Goal: Task Accomplishment & Management: Manage account settings

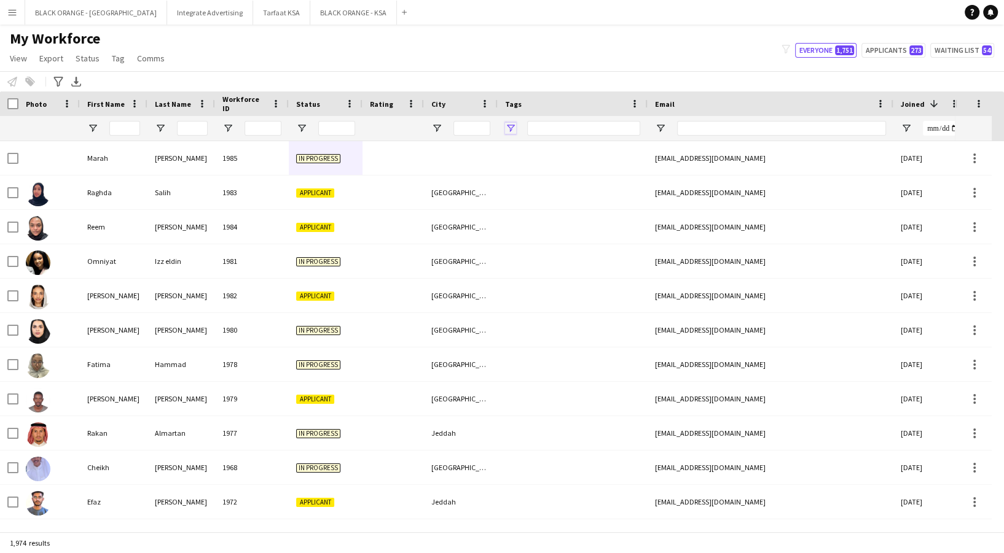
click at [510, 128] on span "Open Filter Menu" at bounding box center [510, 128] width 11 height 11
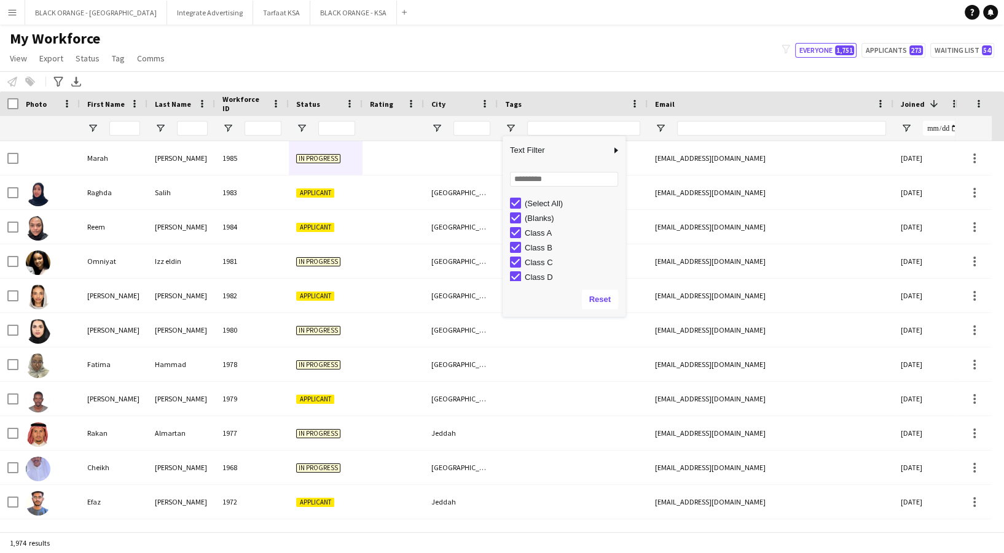
click at [522, 199] on div "(Select All)" at bounding box center [567, 203] width 115 height 15
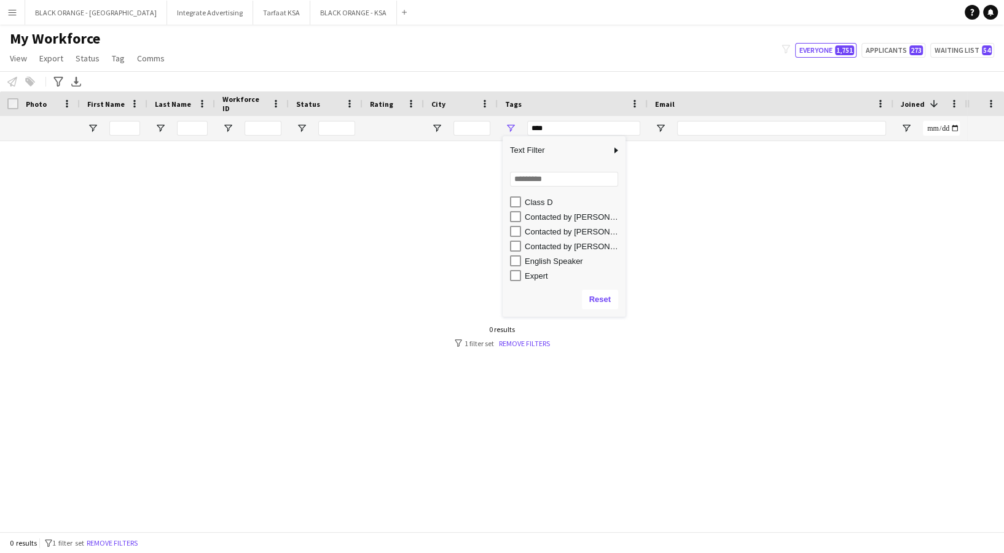
scroll to position [94, 0]
type input "**********"
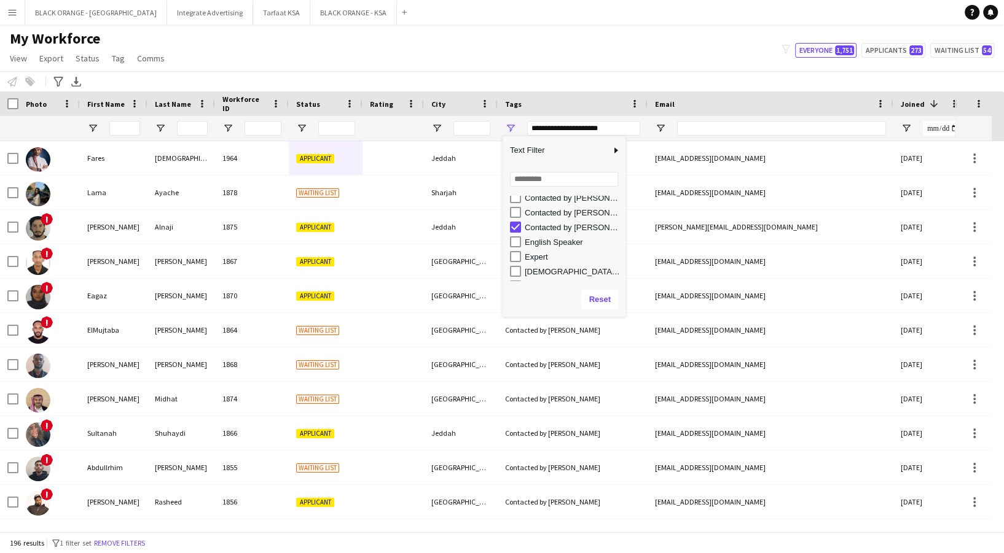
click at [426, 38] on div "My Workforce View Views Default view New view Update view Delete view Edit name…" at bounding box center [502, 50] width 1004 height 42
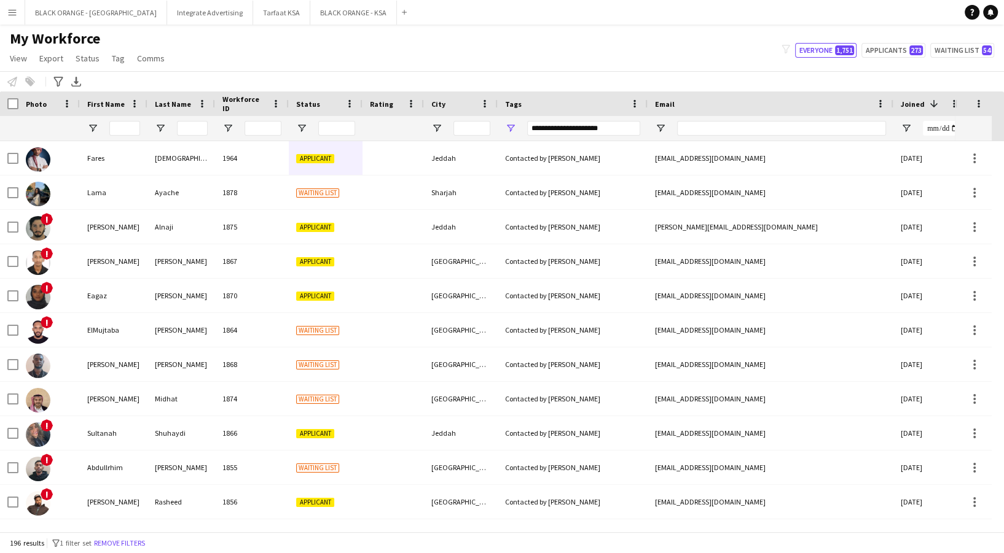
click at [307, 129] on div at bounding box center [326, 128] width 74 height 25
click at [302, 128] on span "Open Filter Menu" at bounding box center [301, 128] width 11 height 11
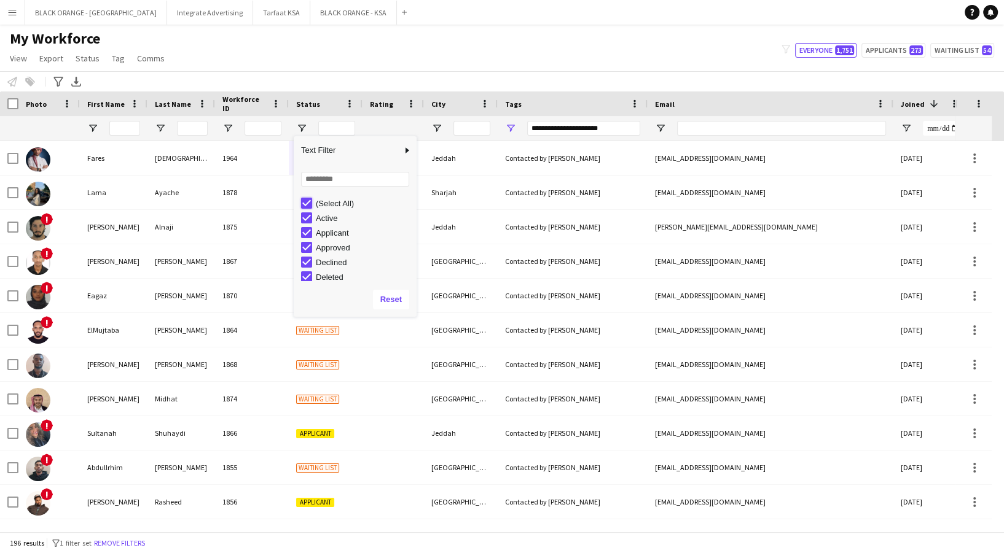
type input "***"
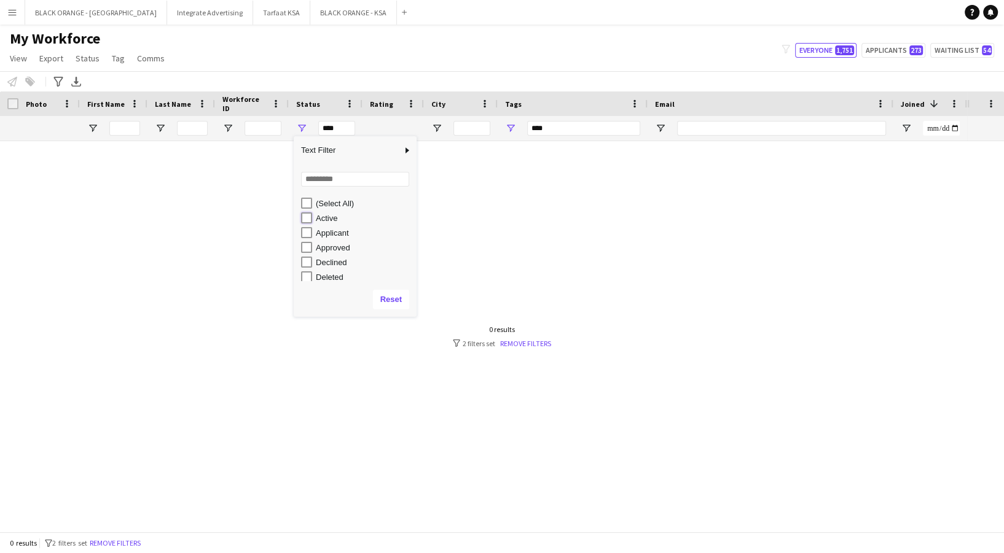
type input "**********"
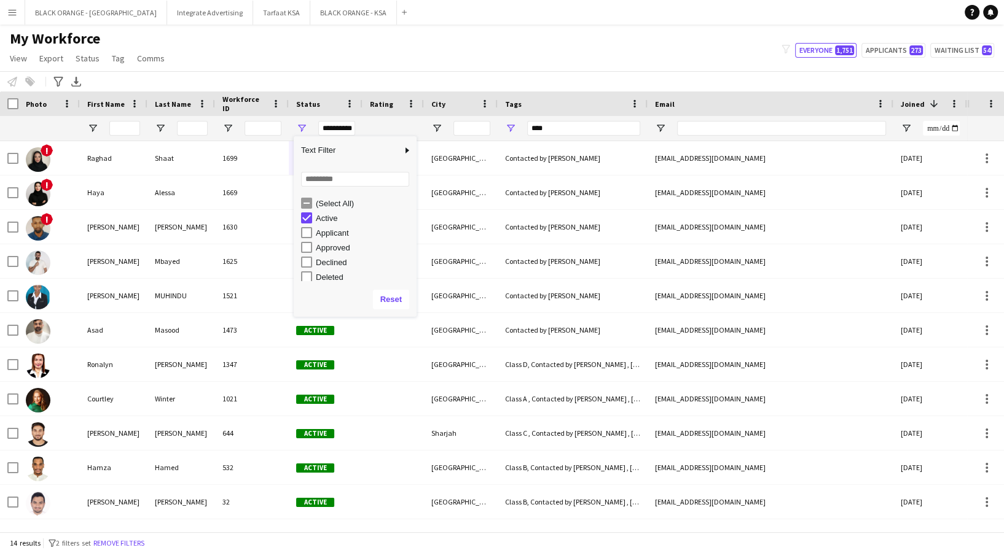
type input "**********"
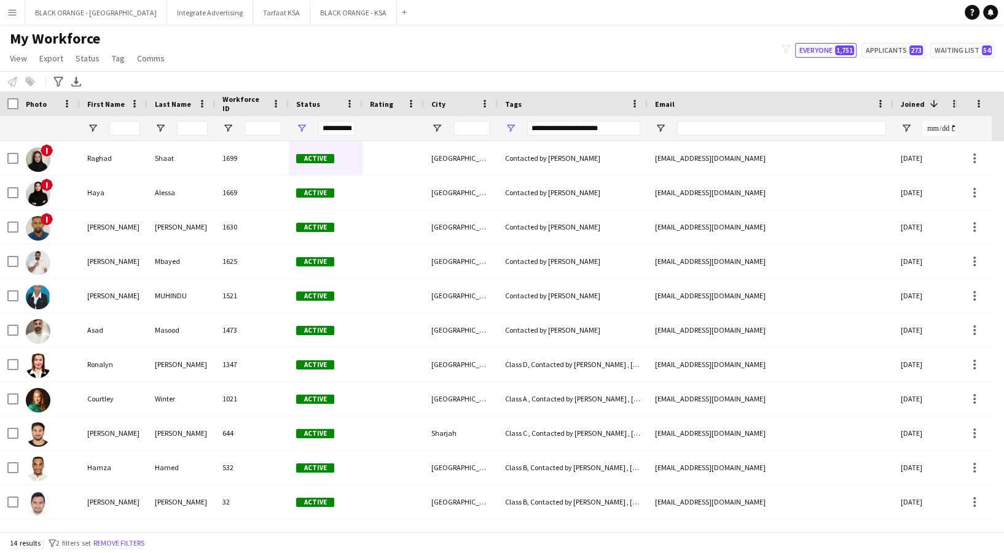
click at [375, 62] on div "My Workforce View Views Default view New view Update view Delete view Edit name…" at bounding box center [502, 50] width 1004 height 42
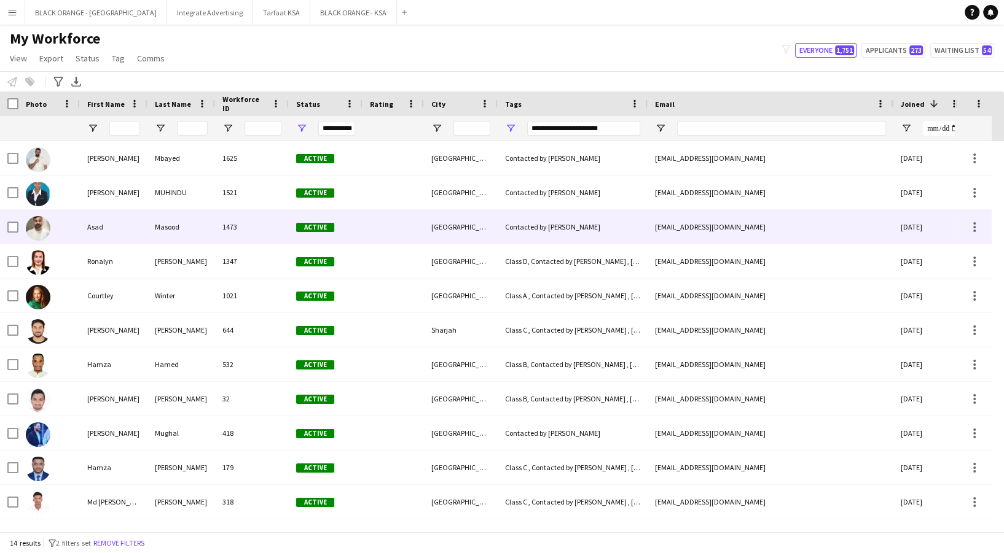
scroll to position [101, 0]
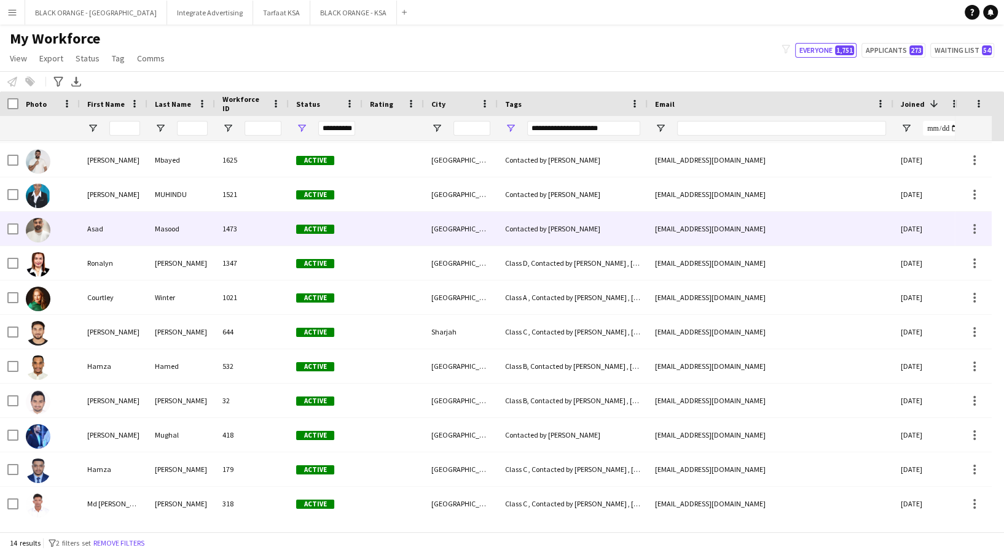
click at [308, 231] on span "Active" at bounding box center [315, 229] width 38 height 9
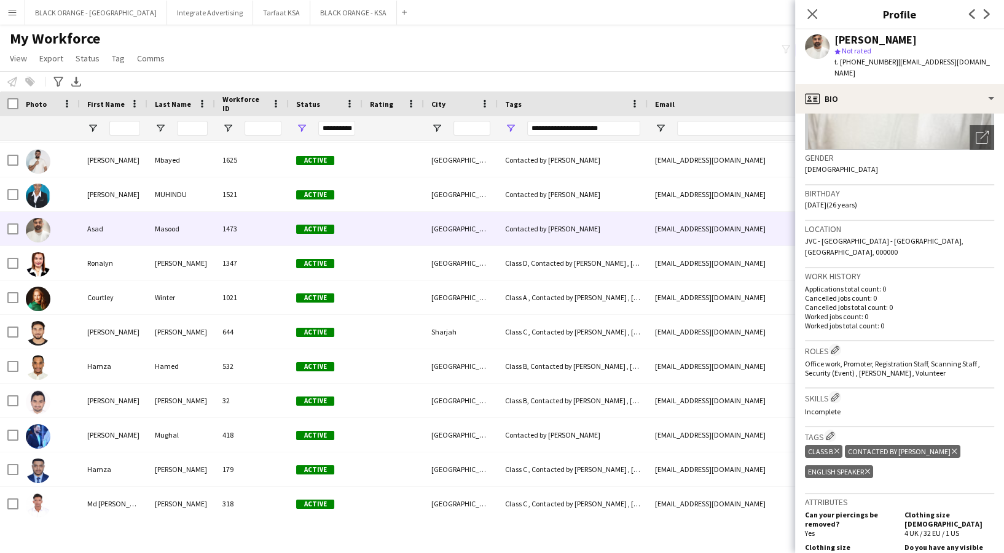
scroll to position [158, 0]
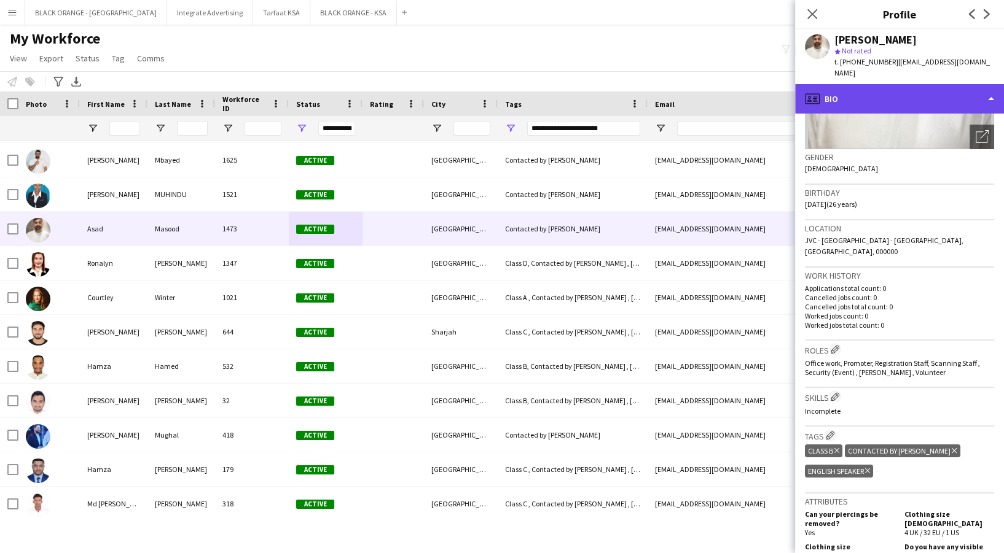
click at [915, 93] on div "profile Bio" at bounding box center [899, 98] width 209 height 29
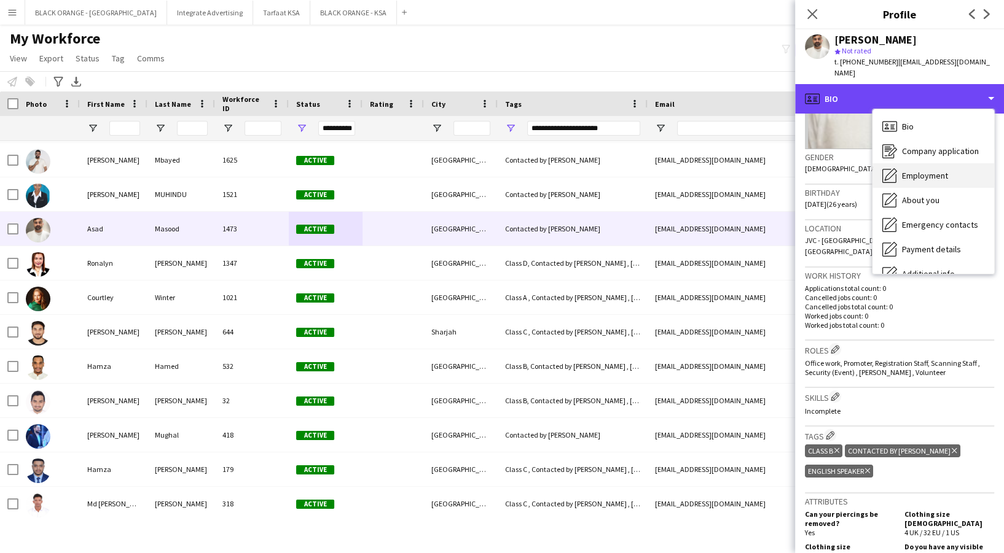
scroll to position [65, 0]
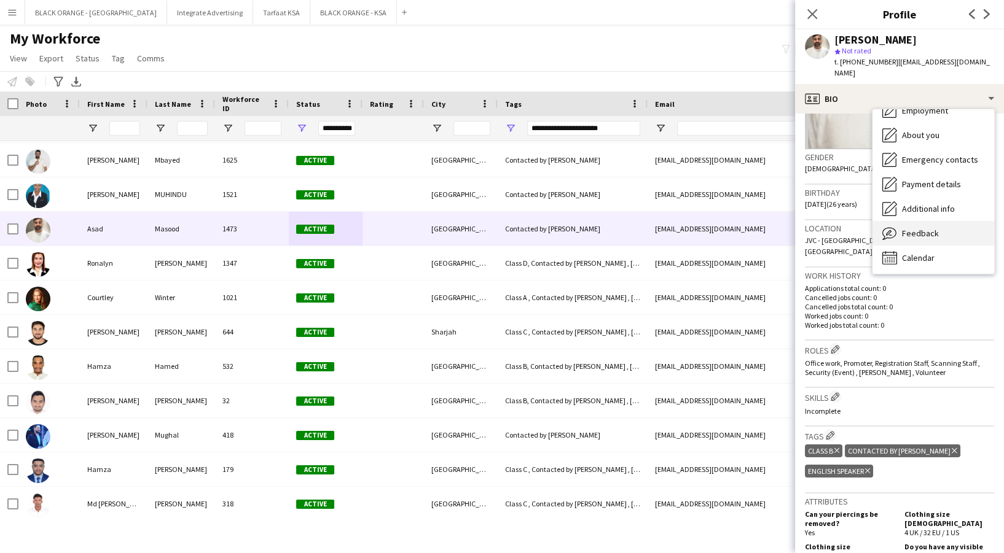
click at [924, 221] on div "Feedback Feedback" at bounding box center [933, 233] width 122 height 25
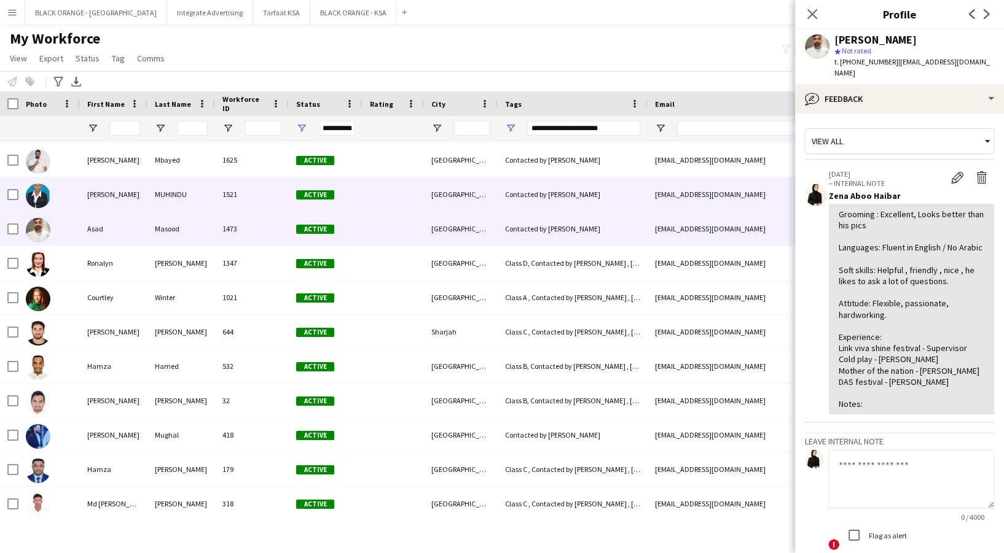
click at [316, 201] on div "Active" at bounding box center [326, 195] width 74 height 34
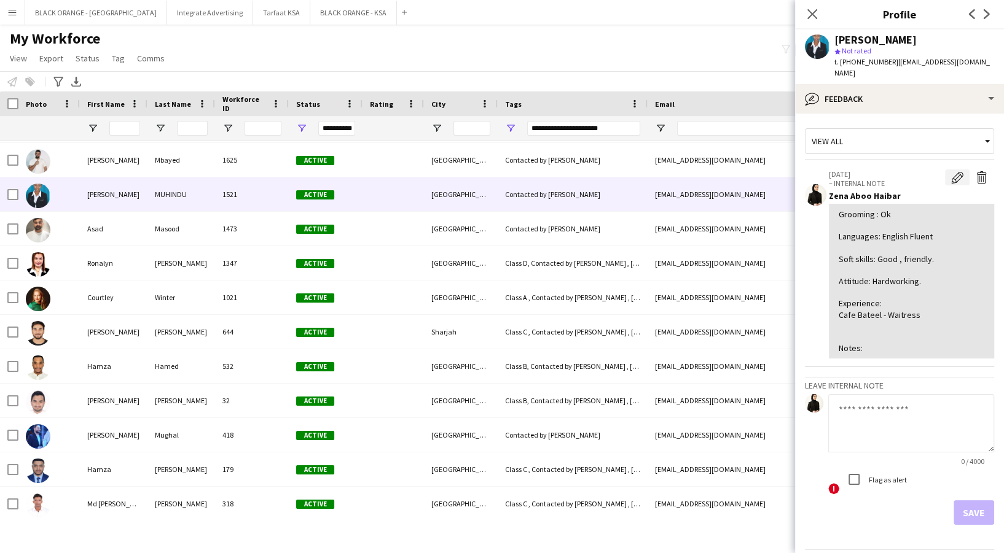
click at [951, 171] on app-icon "Edit internal note" at bounding box center [957, 177] width 12 height 12
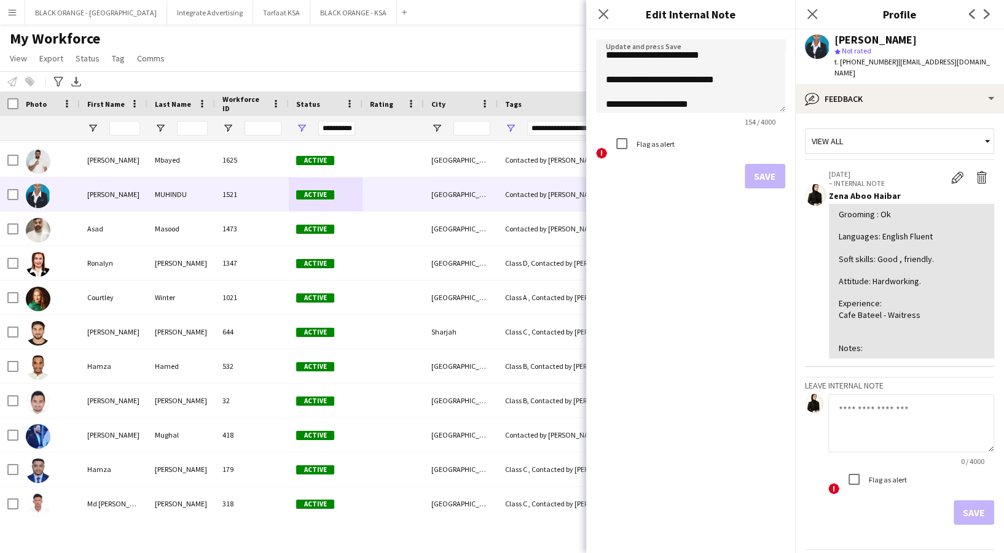
scroll to position [33, 0]
click at [728, 74] on textarea "**********" at bounding box center [690, 76] width 189 height 74
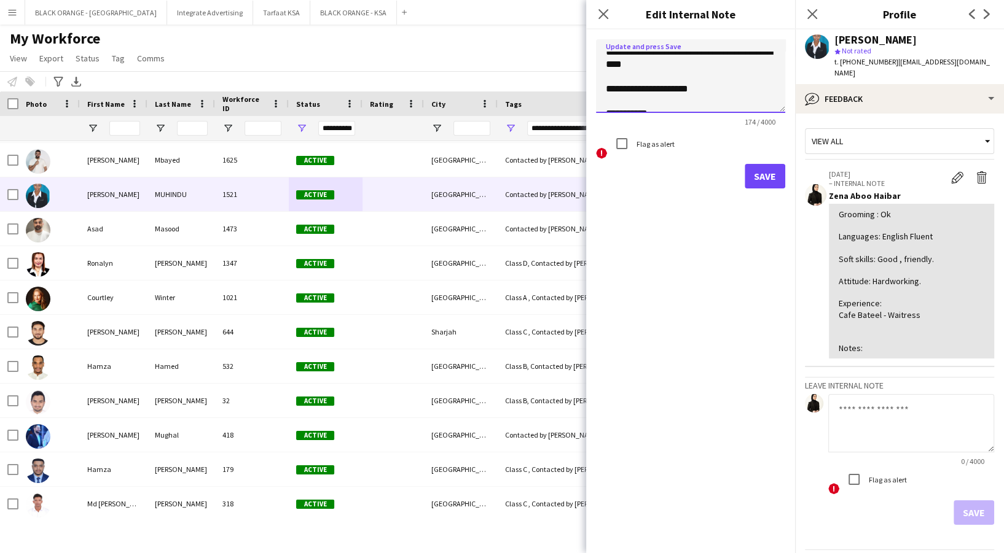
scroll to position [55, 0]
click at [716, 85] on textarea "**********" at bounding box center [690, 76] width 189 height 74
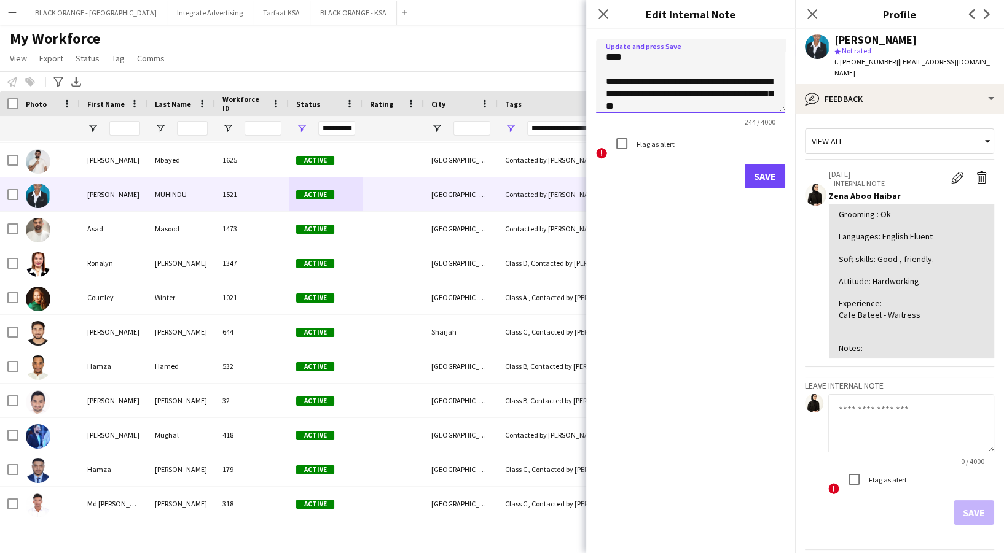
click at [708, 107] on textarea "**********" at bounding box center [690, 76] width 189 height 74
type textarea "**********"
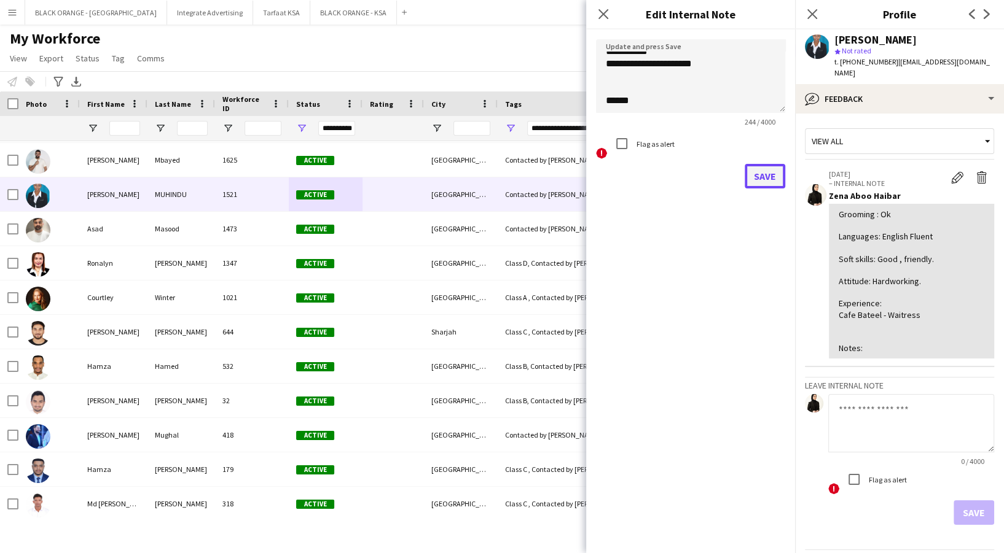
click at [759, 184] on button "Save" at bounding box center [764, 176] width 41 height 25
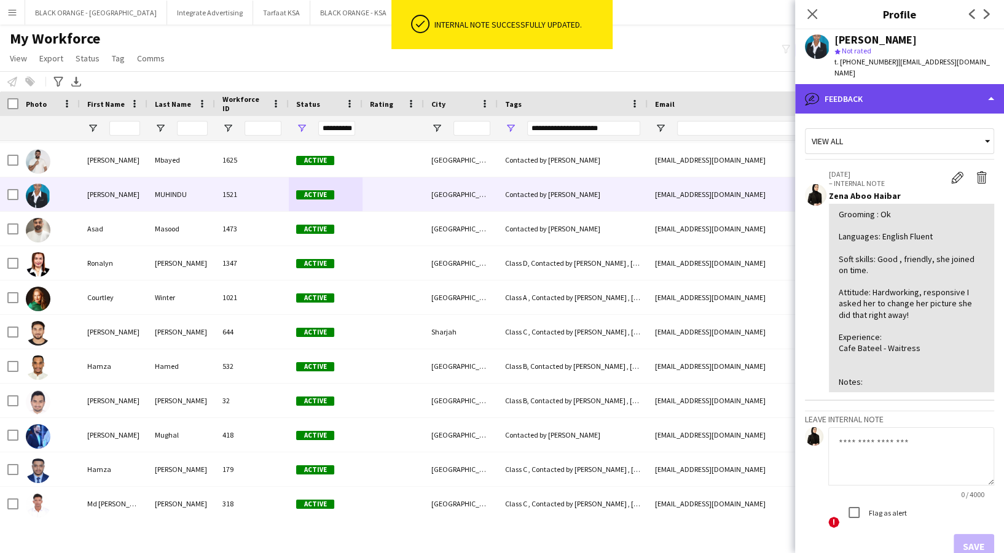
click at [908, 87] on div "bubble-pencil Feedback" at bounding box center [899, 98] width 209 height 29
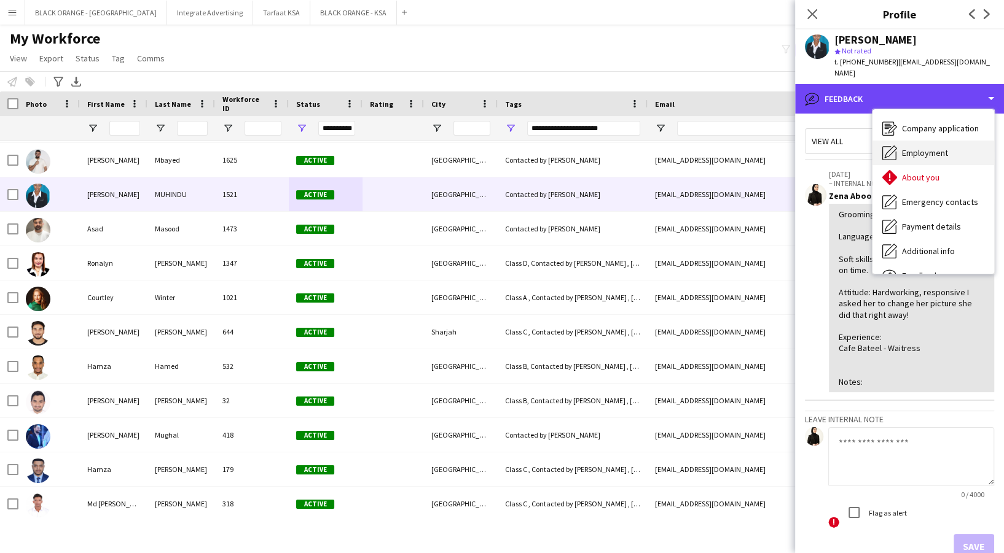
scroll to position [0, 0]
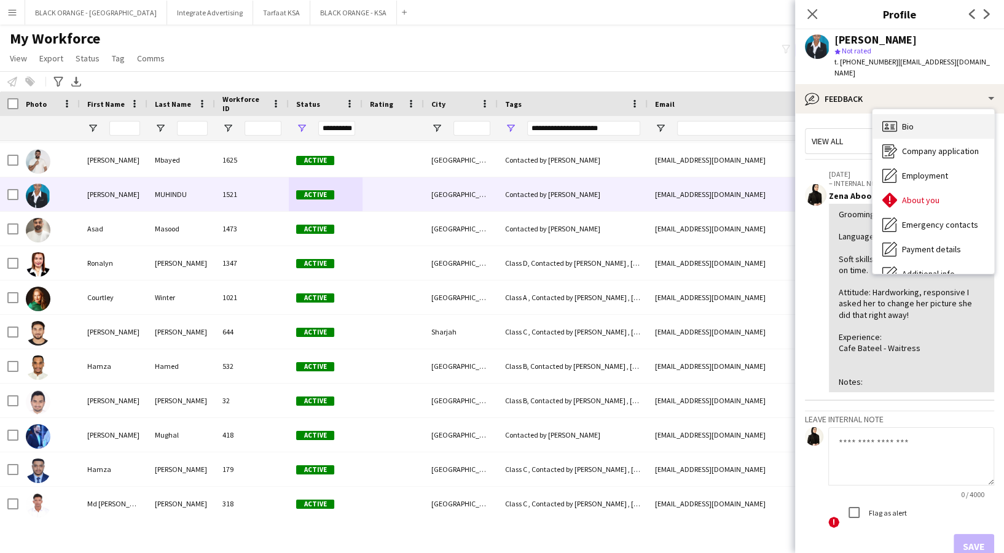
click at [918, 117] on div "Bio Bio" at bounding box center [933, 126] width 122 height 25
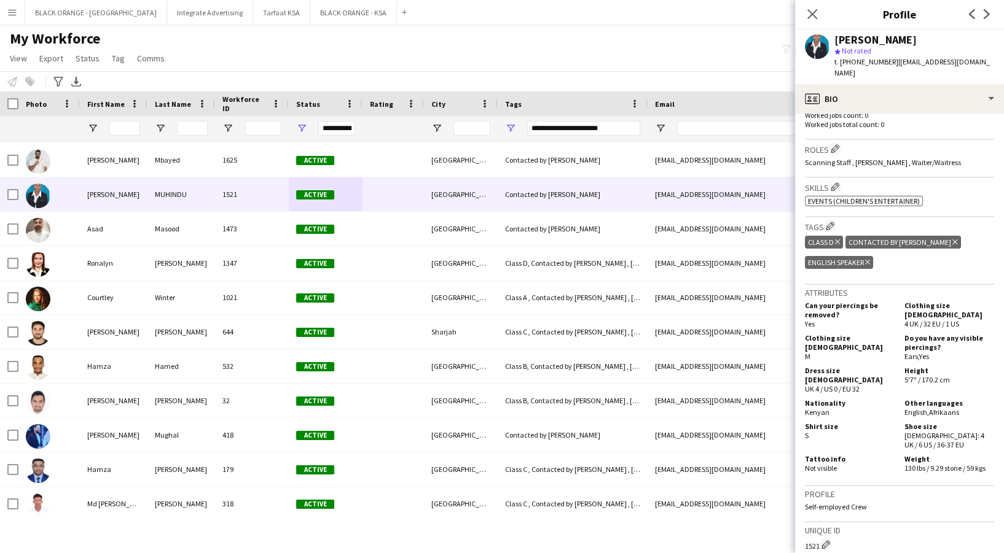
scroll to position [354, 0]
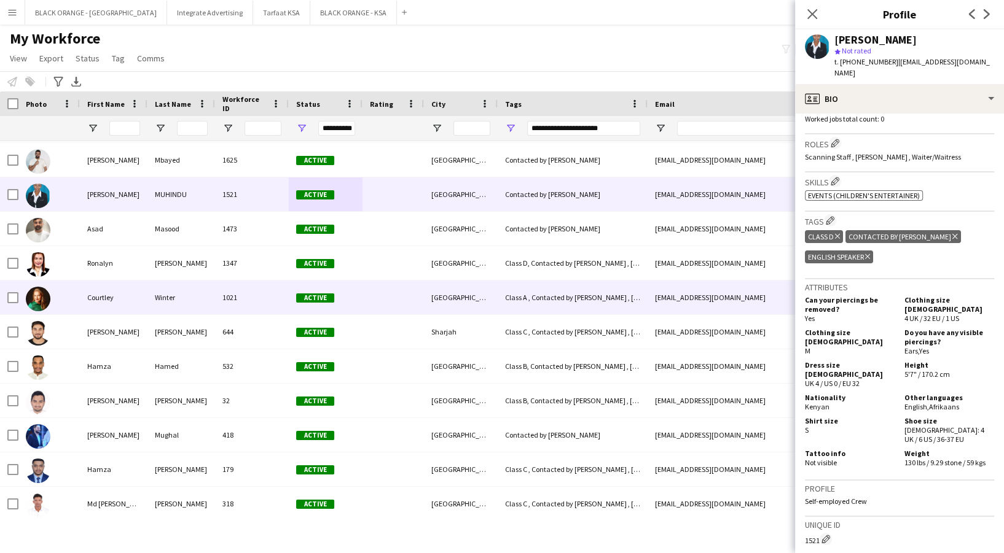
click at [344, 288] on div "Active" at bounding box center [326, 298] width 74 height 34
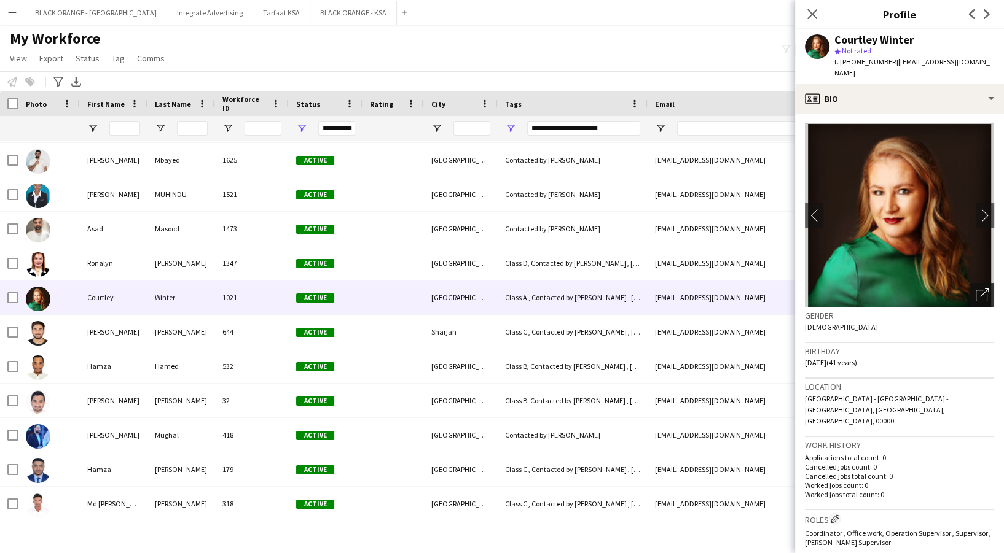
click at [975, 290] on icon at bounding box center [981, 296] width 12 height 12
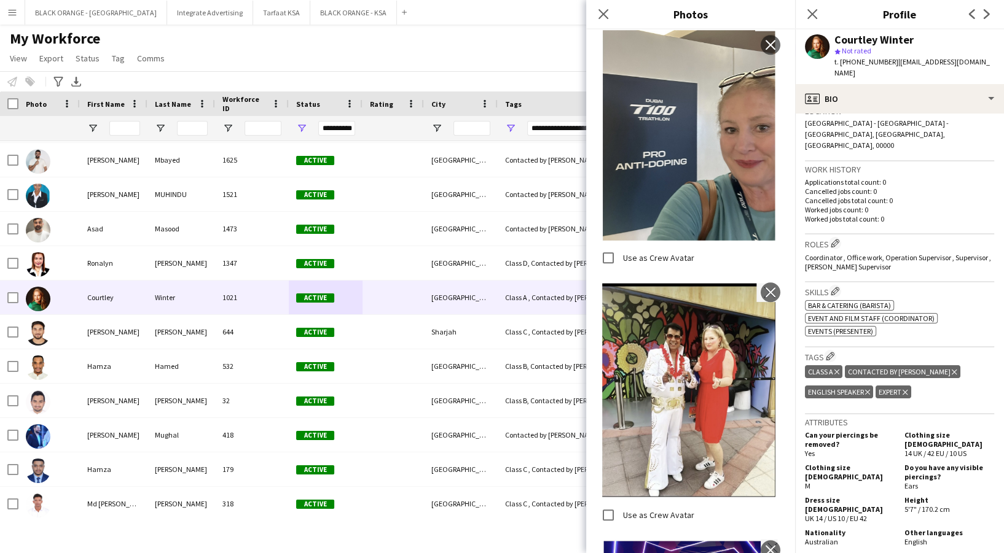
scroll to position [285, 0]
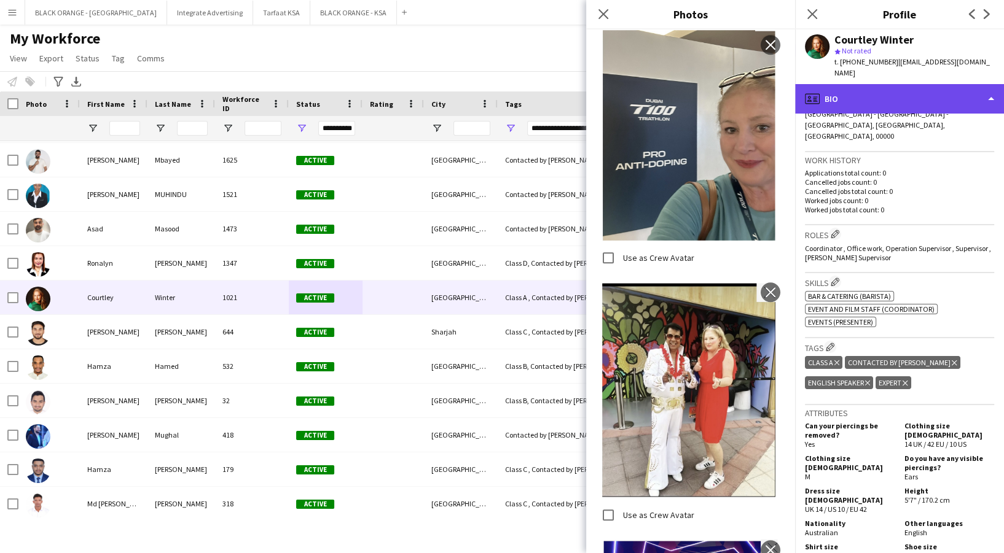
click at [848, 84] on div "profile Bio" at bounding box center [899, 98] width 209 height 29
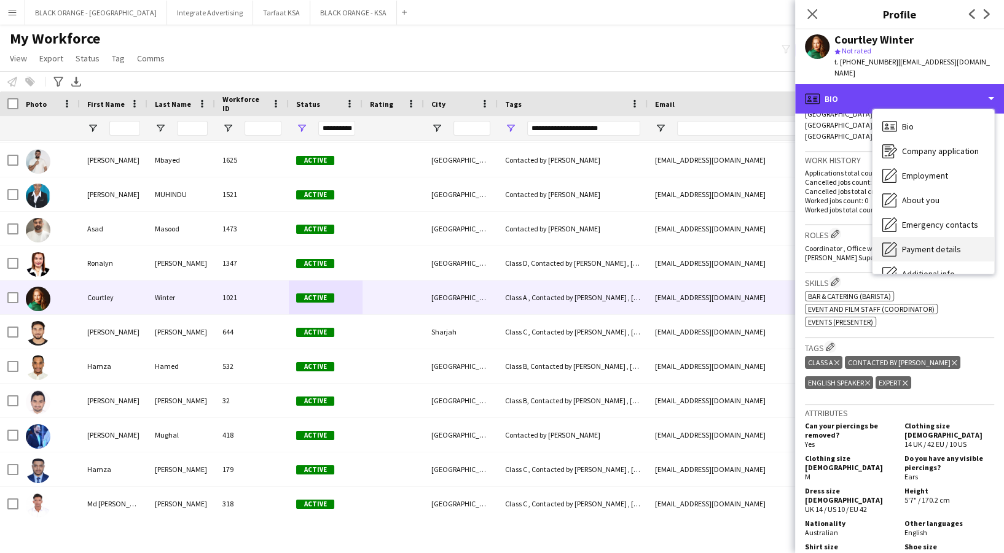
scroll to position [66, 0]
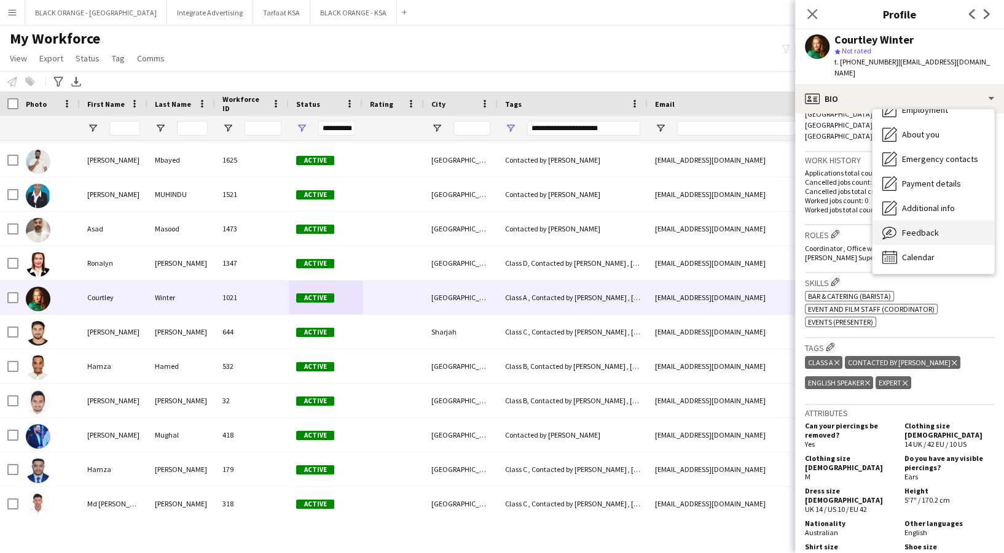
click at [896, 228] on icon "Feedback" at bounding box center [889, 232] width 15 height 15
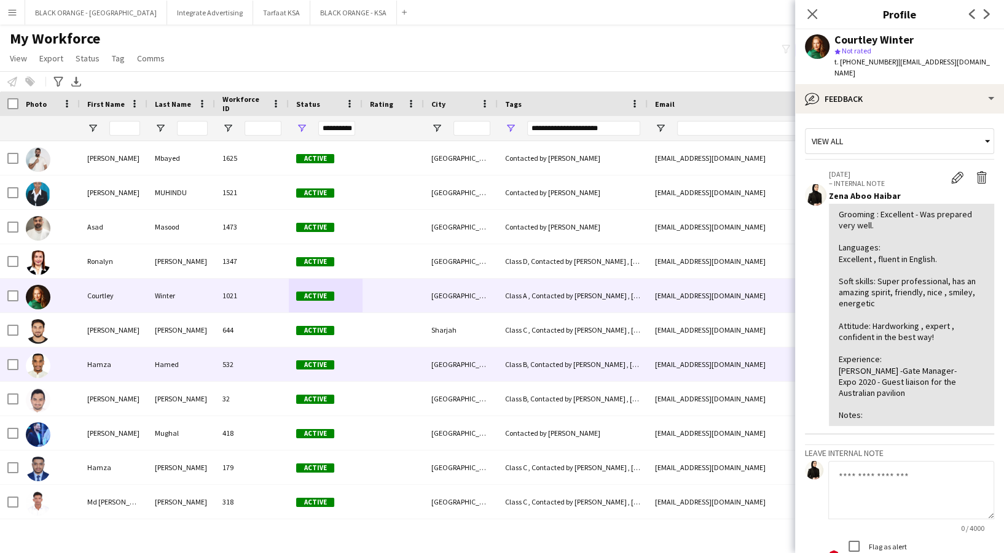
scroll to position [103, 0]
click at [514, 372] on div "Class B, Contacted by [PERSON_NAME] , [DEMOGRAPHIC_DATA] Speaker" at bounding box center [573, 365] width 150 height 34
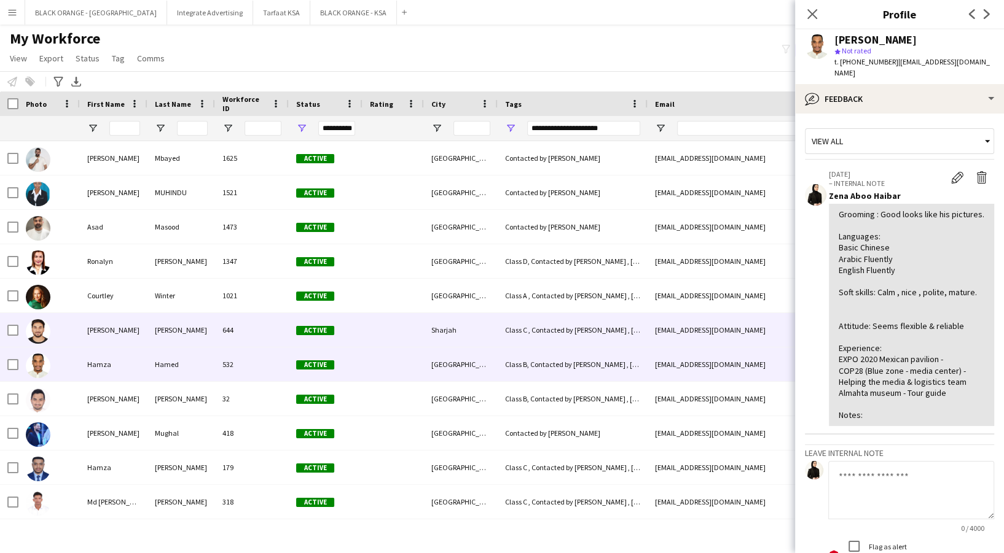
click at [535, 321] on div "Class C , Contacted by [PERSON_NAME] , [DEMOGRAPHIC_DATA] Speaker" at bounding box center [573, 330] width 150 height 34
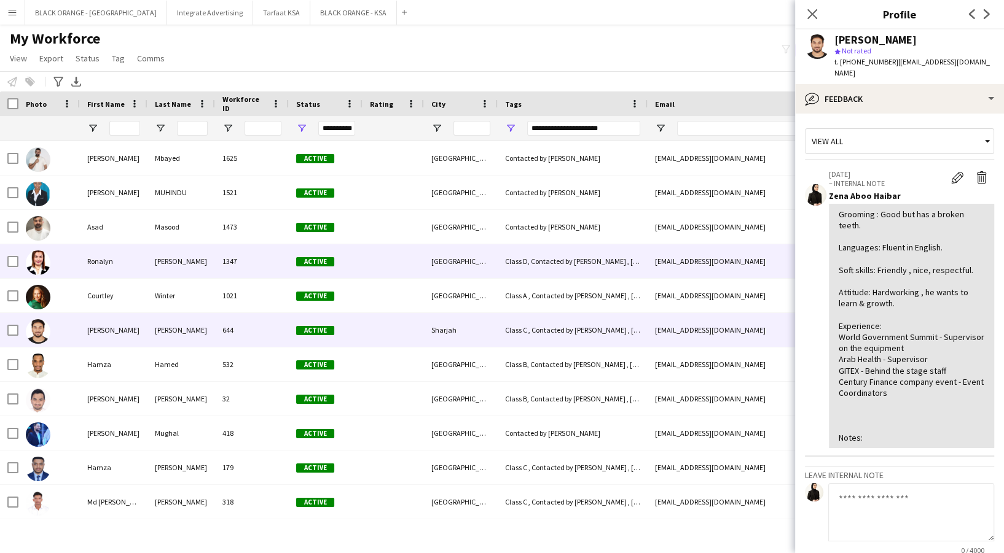
click at [511, 247] on div "Class D, Contacted by [PERSON_NAME] , [DEMOGRAPHIC_DATA] Speaker" at bounding box center [573, 261] width 150 height 34
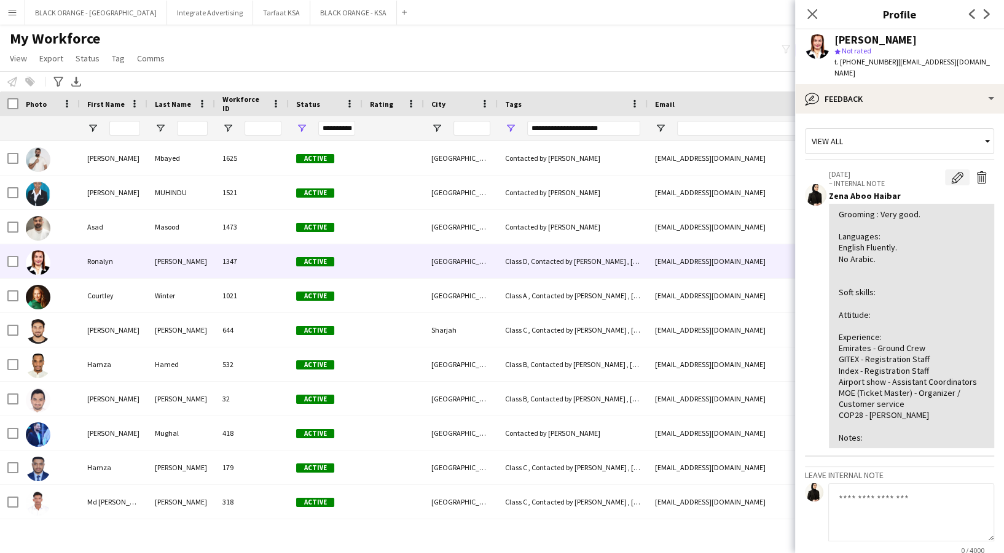
click at [945, 170] on button "Edit internal note" at bounding box center [957, 178] width 25 height 16
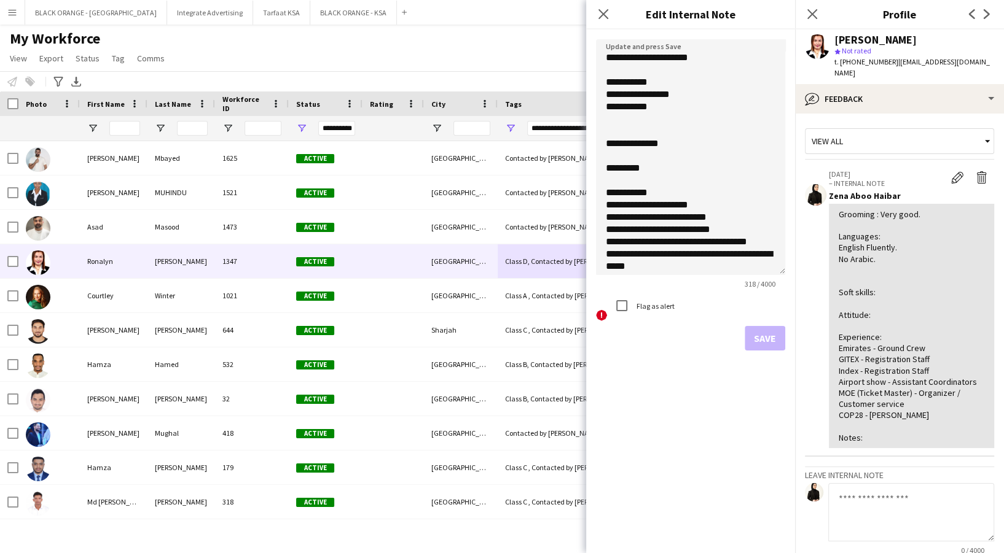
drag, startPoint x: 782, startPoint y: 103, endPoint x: 756, endPoint y: 286, distance: 184.9
click at [756, 275] on textarea "**********" at bounding box center [690, 157] width 189 height 236
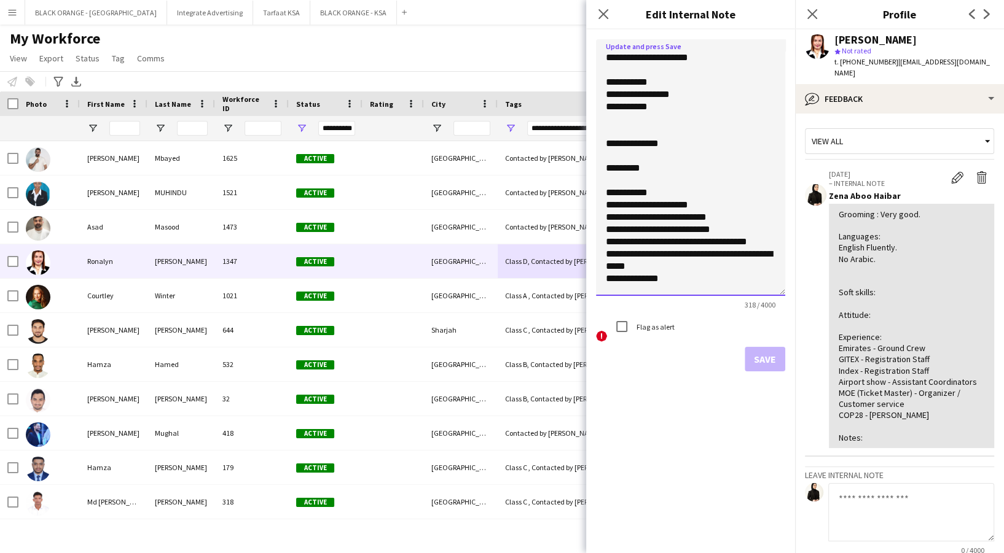
click at [681, 144] on textarea "**********" at bounding box center [690, 167] width 189 height 257
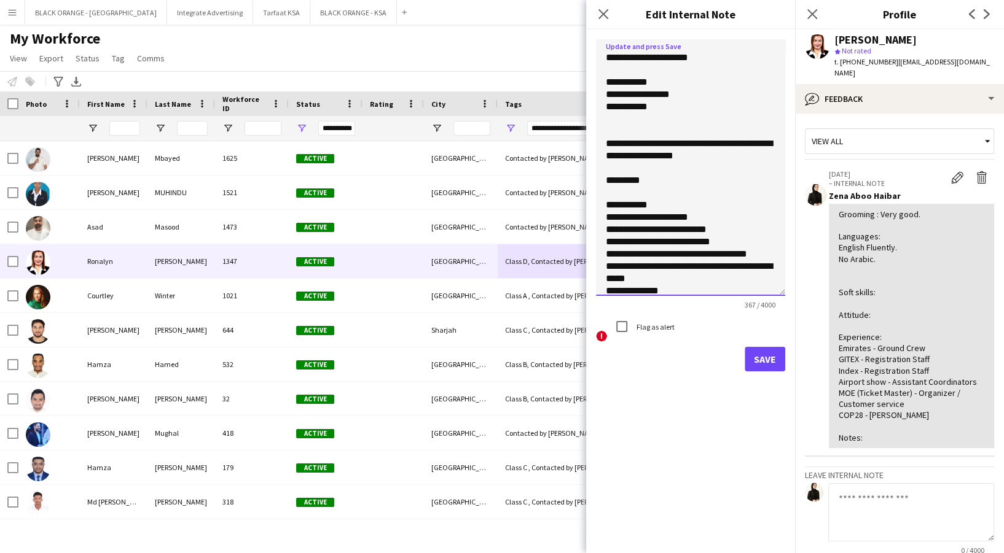
click at [694, 157] on textarea "**********" at bounding box center [690, 167] width 189 height 257
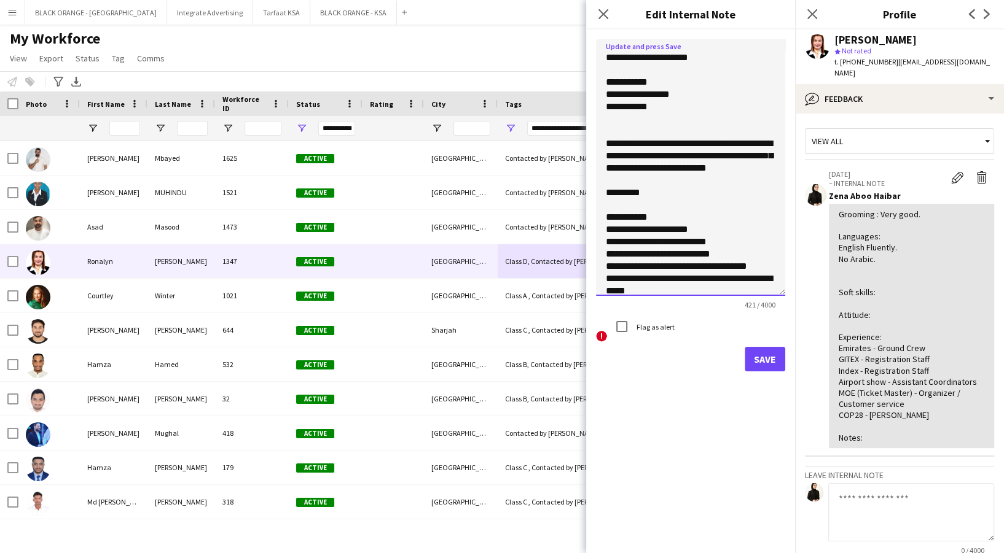
click at [680, 187] on textarea "**********" at bounding box center [690, 167] width 189 height 257
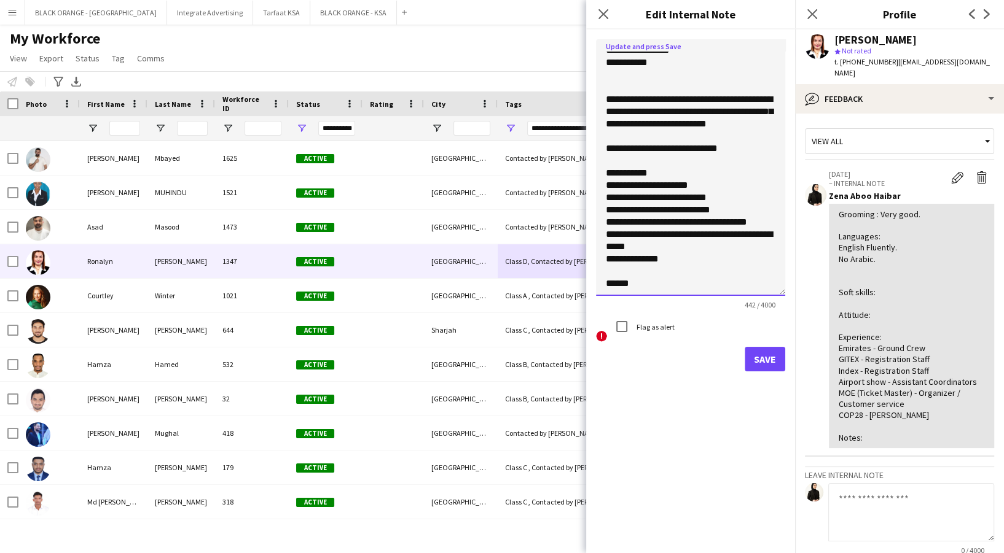
type textarea "**********"
click at [765, 357] on button "Save" at bounding box center [764, 359] width 41 height 25
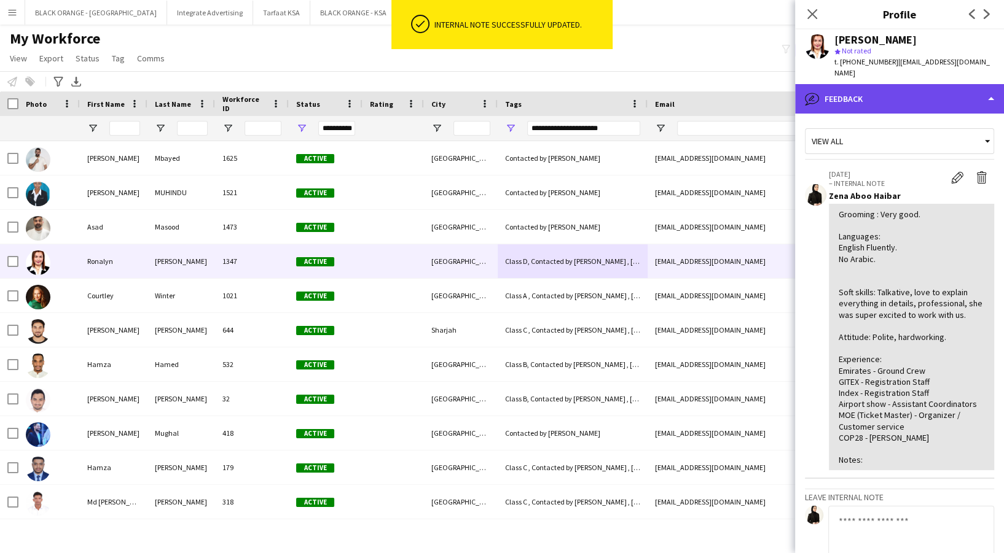
click at [896, 88] on div "bubble-pencil Feedback" at bounding box center [899, 98] width 209 height 29
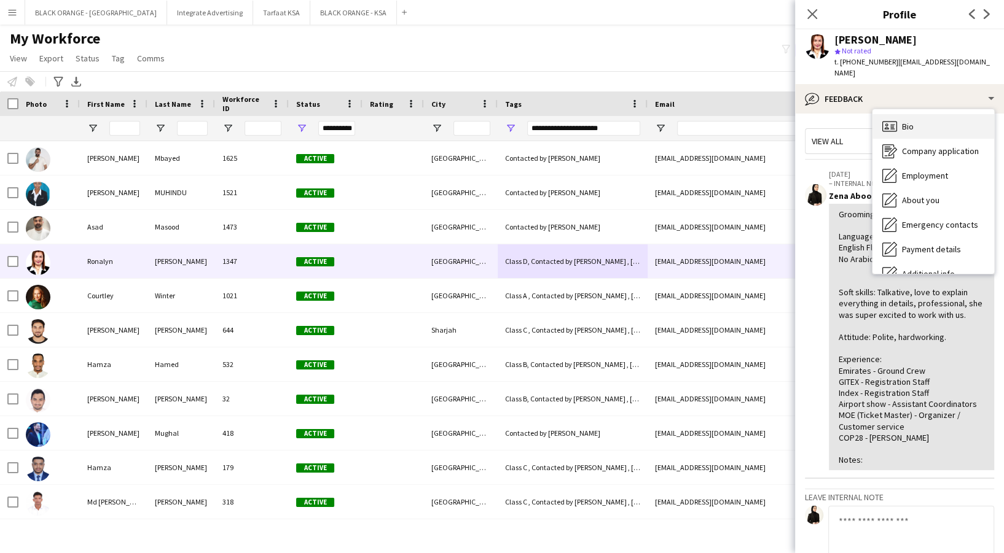
click at [910, 121] on span "Bio" at bounding box center [908, 126] width 12 height 11
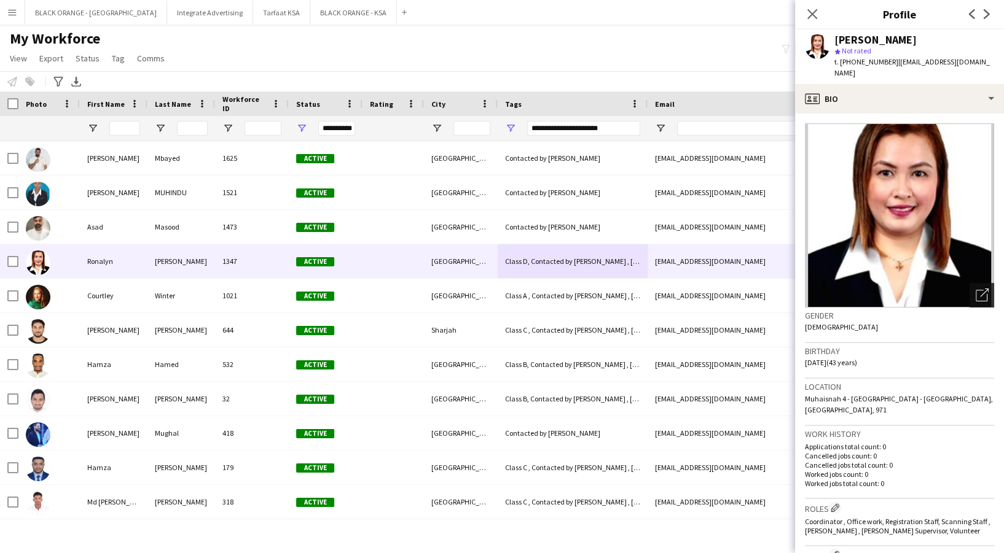
click at [969, 284] on div "Open photos pop-in" at bounding box center [981, 295] width 25 height 25
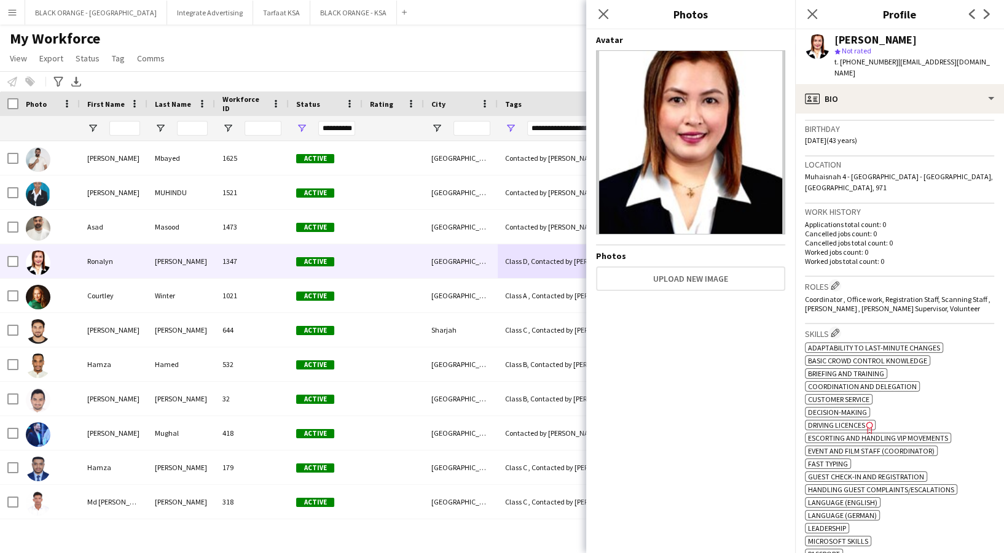
scroll to position [295, 0]
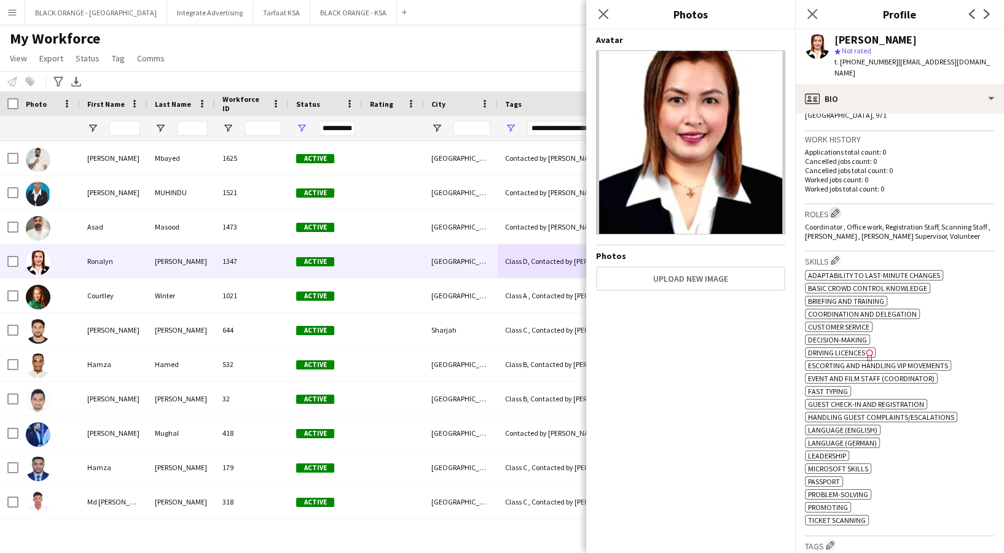
click at [833, 209] on app-icon "Edit crew company roles" at bounding box center [834, 213] width 9 height 9
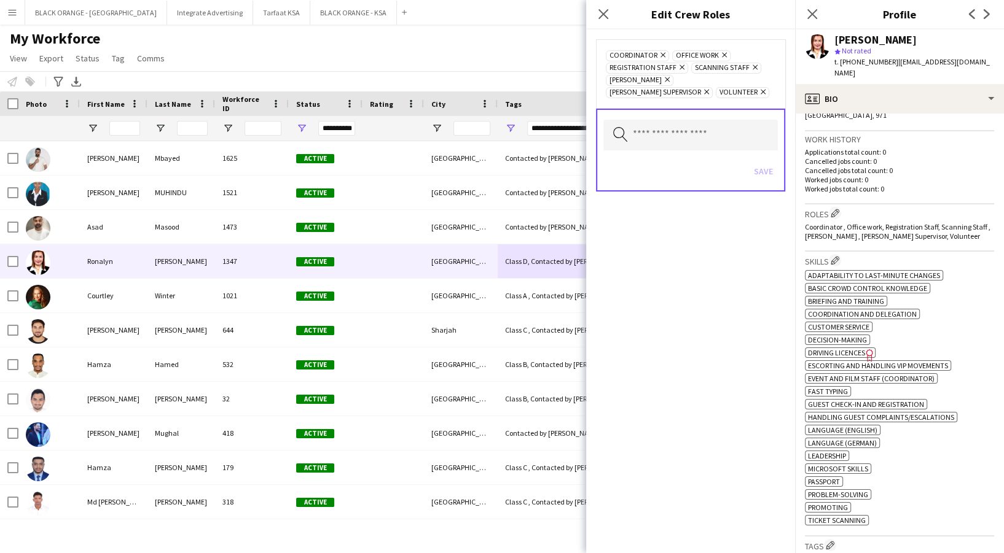
click at [709, 90] on icon at bounding box center [706, 92] width 5 height 5
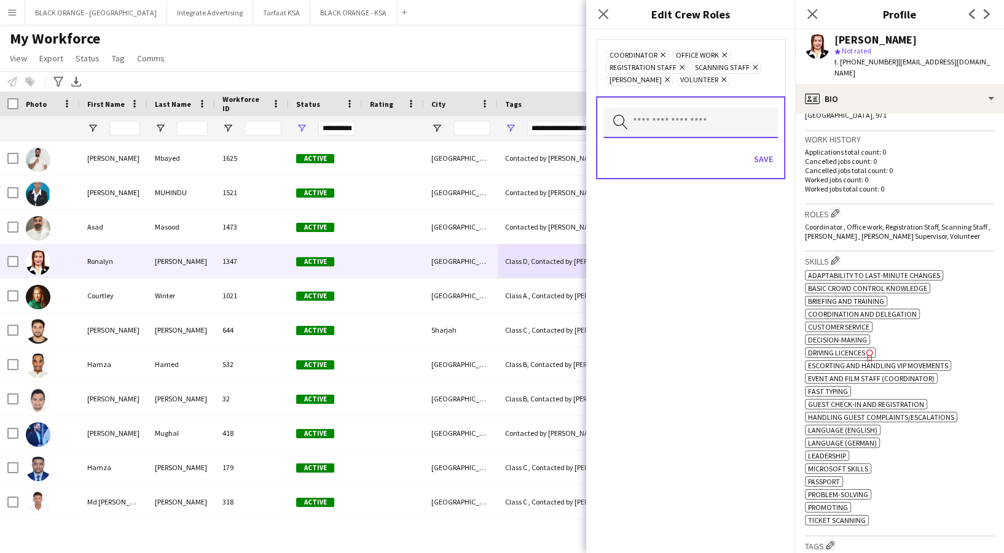
click at [633, 117] on input "text" at bounding box center [690, 122] width 174 height 31
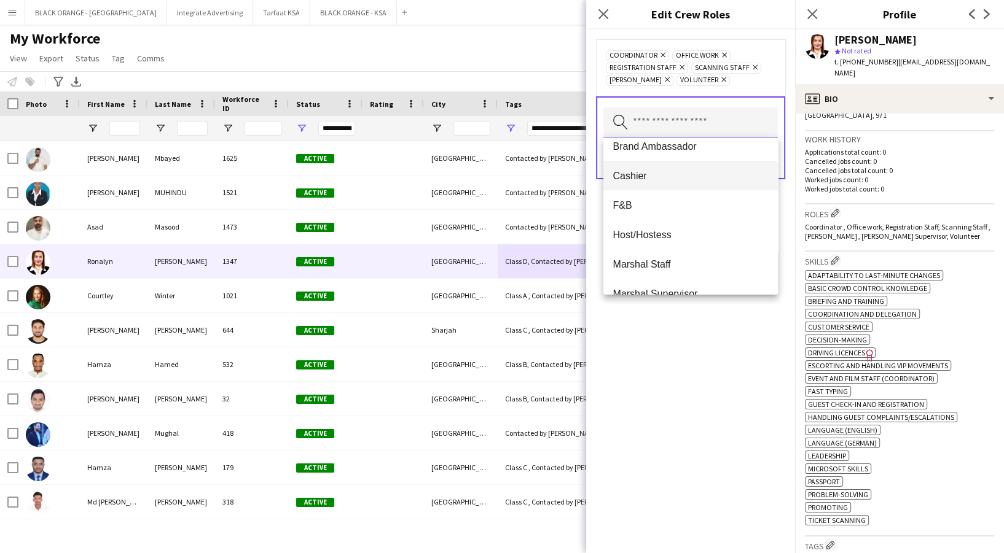
scroll to position [0, 0]
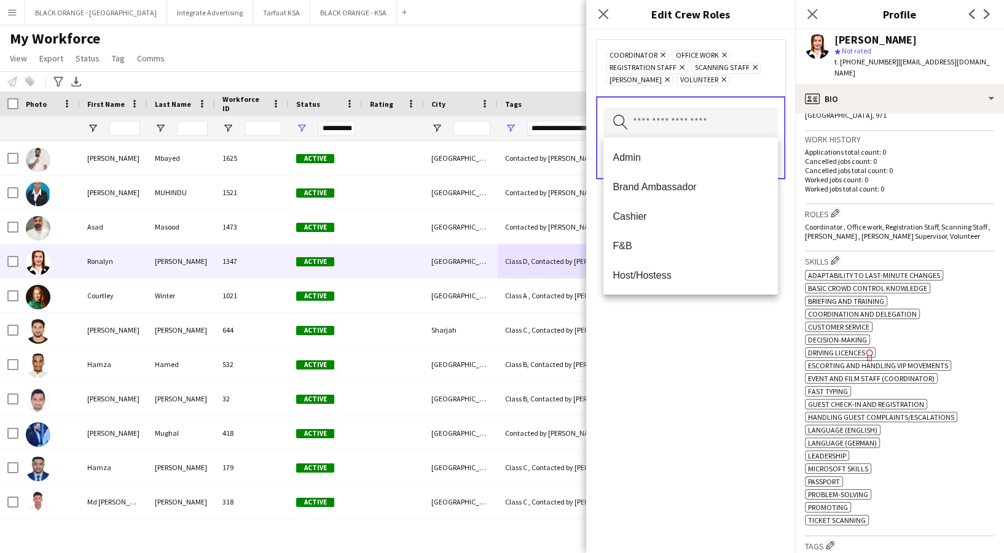
click at [674, 329] on div "Coordinator Remove Office work Remove Registration Staff Remove Scanning Staff …" at bounding box center [690, 291] width 209 height 524
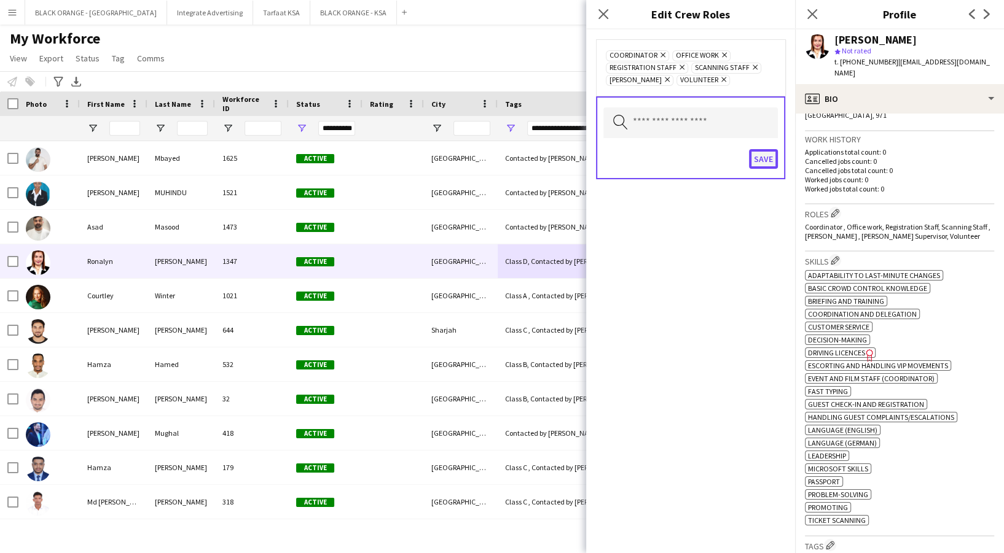
click at [756, 157] on button "Save" at bounding box center [763, 159] width 29 height 20
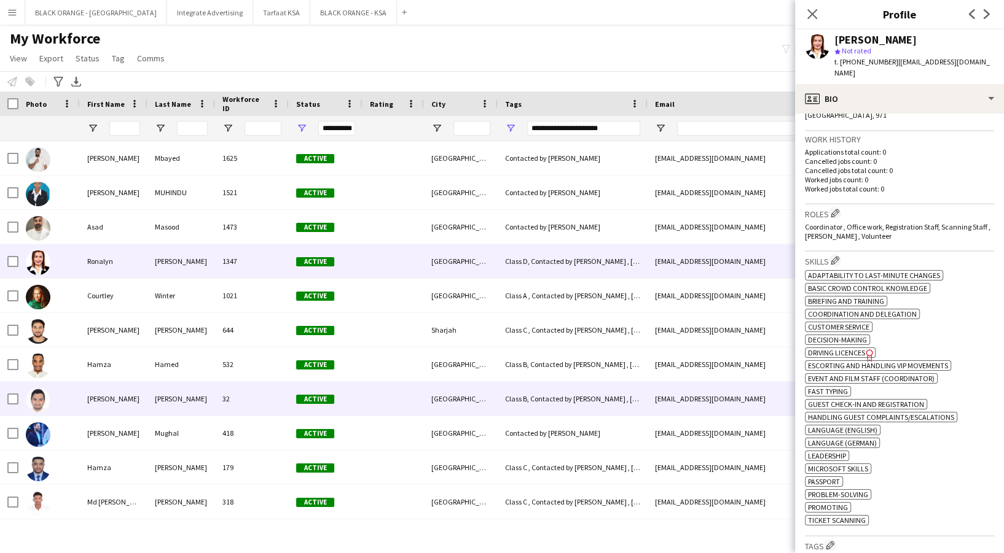
click at [192, 407] on div "[PERSON_NAME]" at bounding box center [181, 399] width 68 height 34
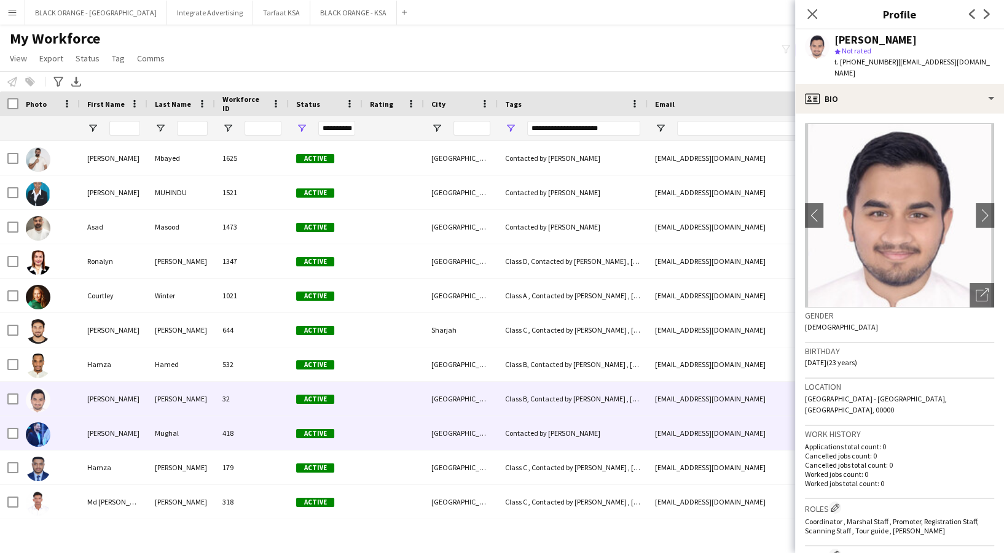
click at [197, 434] on div "Mughal" at bounding box center [181, 433] width 68 height 34
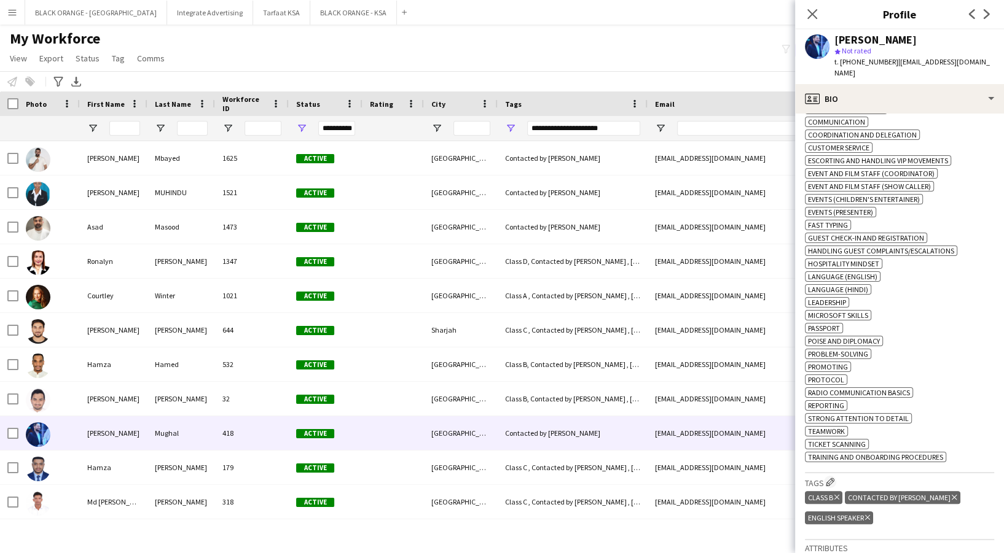
scroll to position [523, 0]
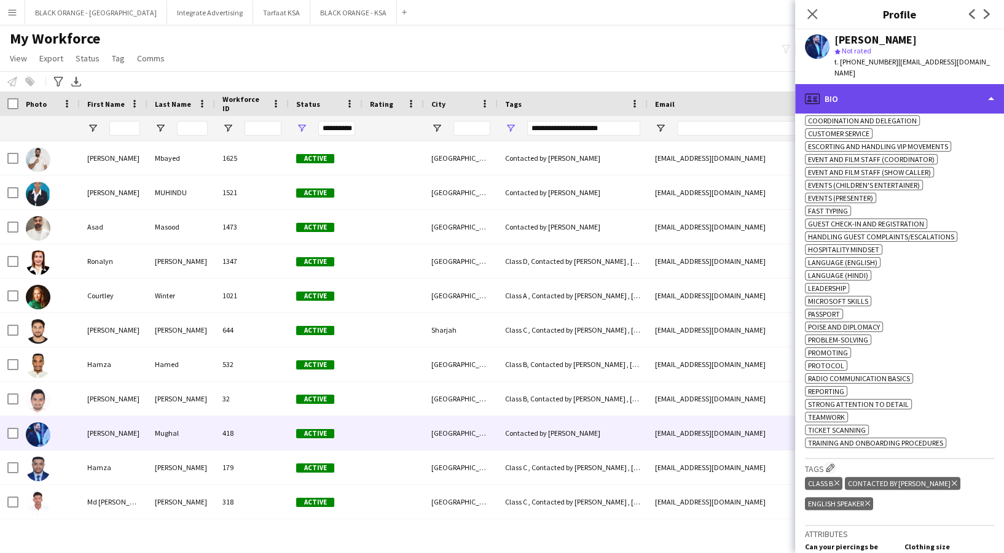
click at [847, 84] on div "profile Bio" at bounding box center [899, 98] width 209 height 29
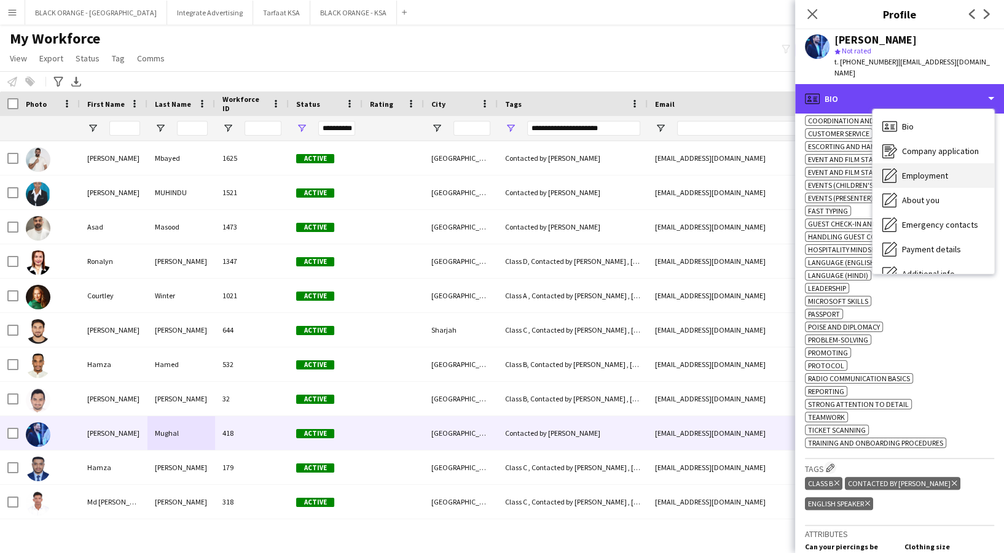
scroll to position [66, 0]
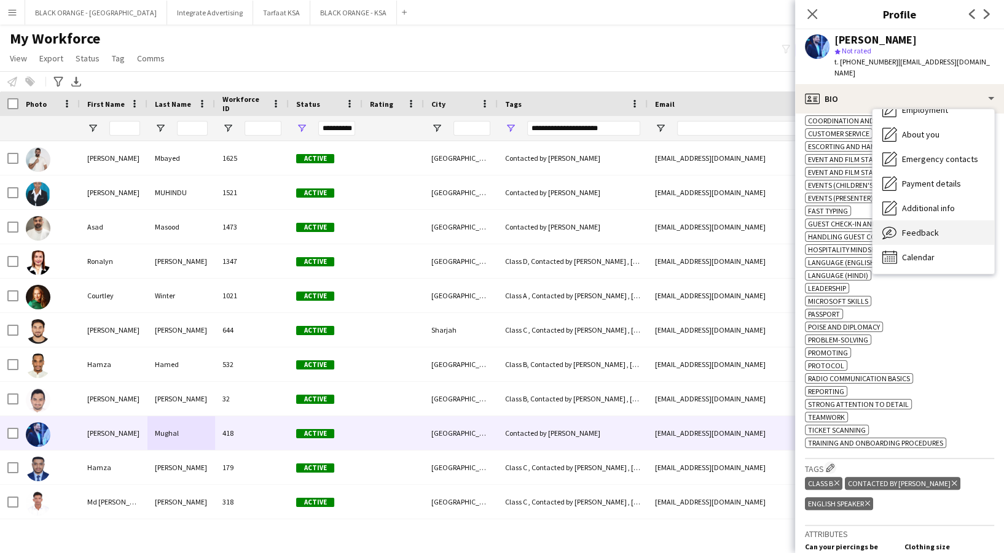
click at [907, 227] on span "Feedback" at bounding box center [920, 232] width 37 height 11
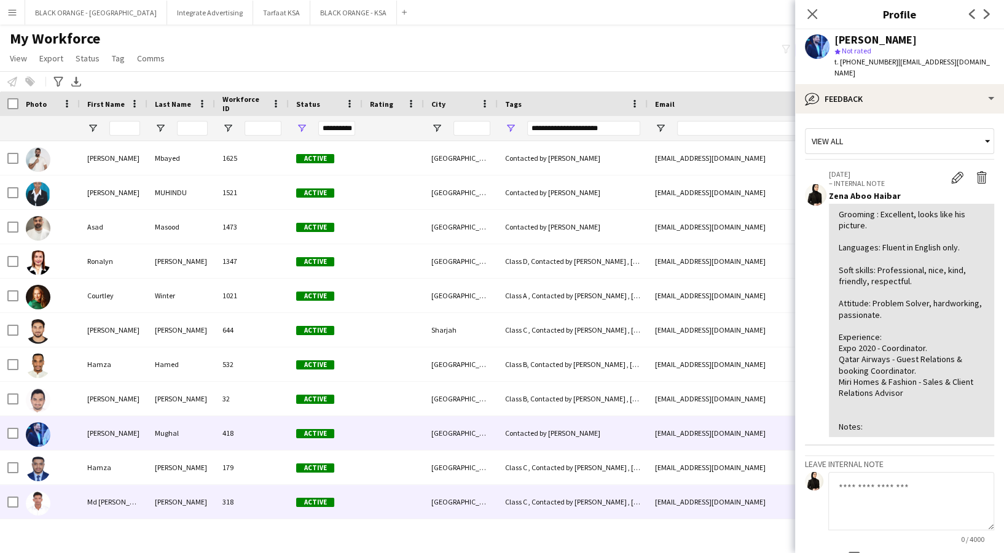
click at [157, 501] on div "[PERSON_NAME]" at bounding box center [181, 502] width 68 height 34
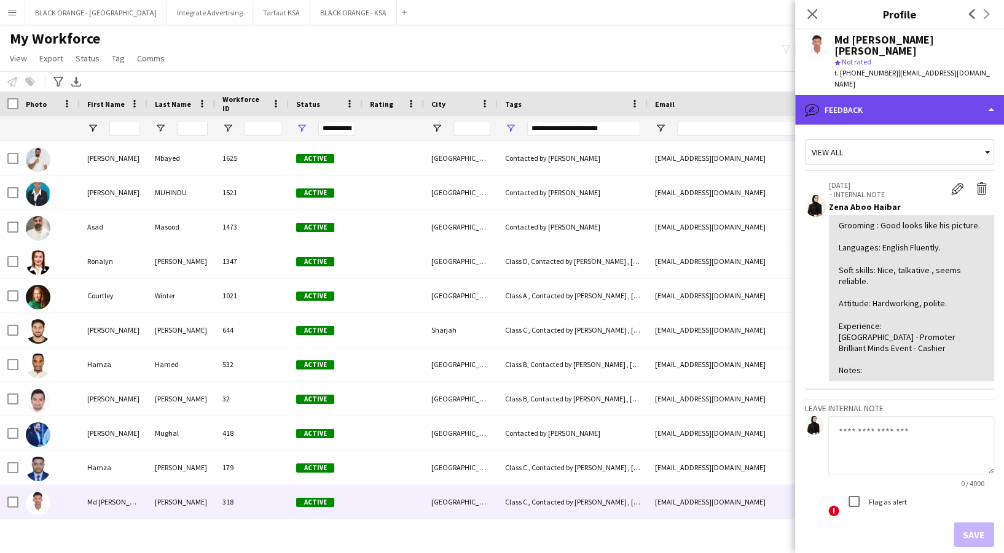
click at [885, 95] on div "bubble-pencil Feedback" at bounding box center [899, 109] width 209 height 29
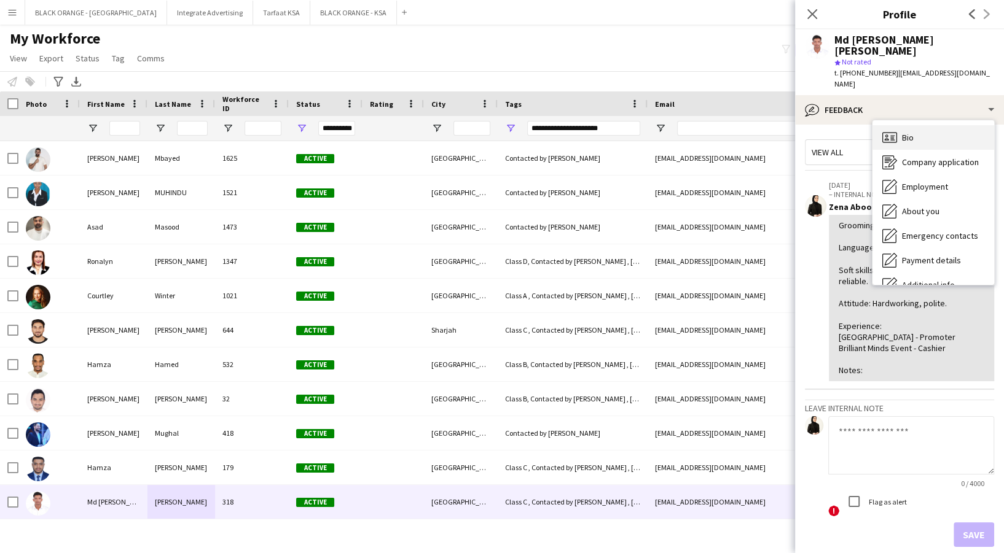
click at [952, 125] on div "Bio Bio" at bounding box center [933, 137] width 122 height 25
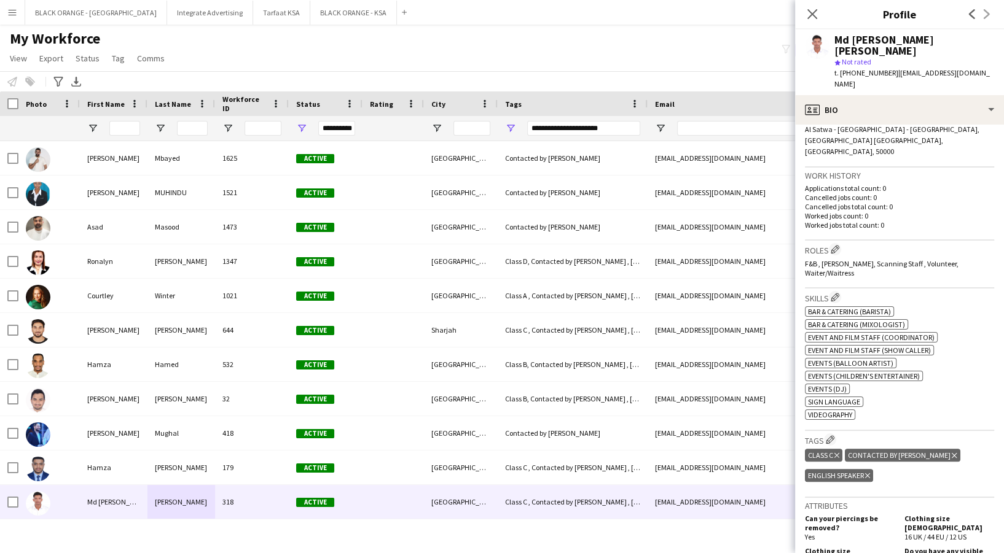
scroll to position [280, 0]
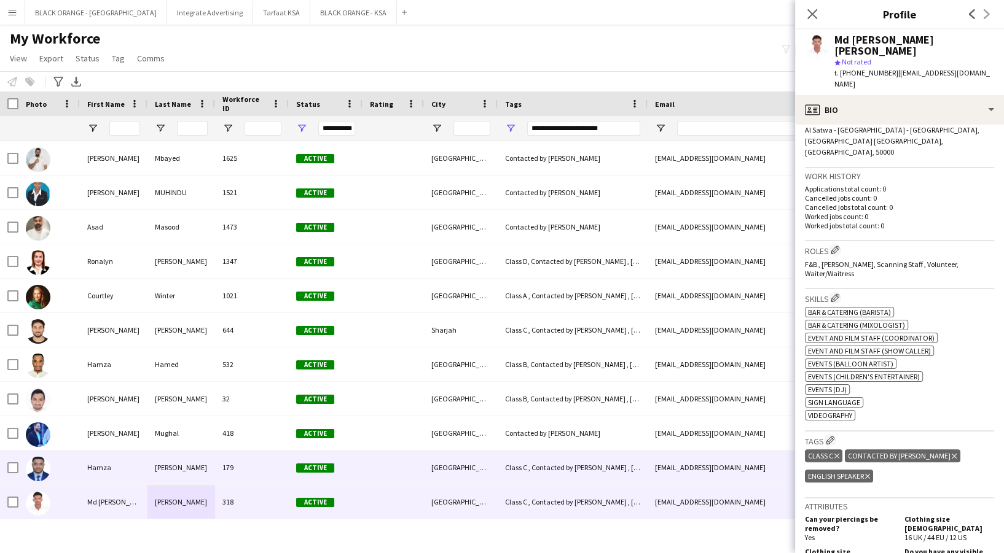
click at [351, 477] on div "Active" at bounding box center [326, 468] width 74 height 34
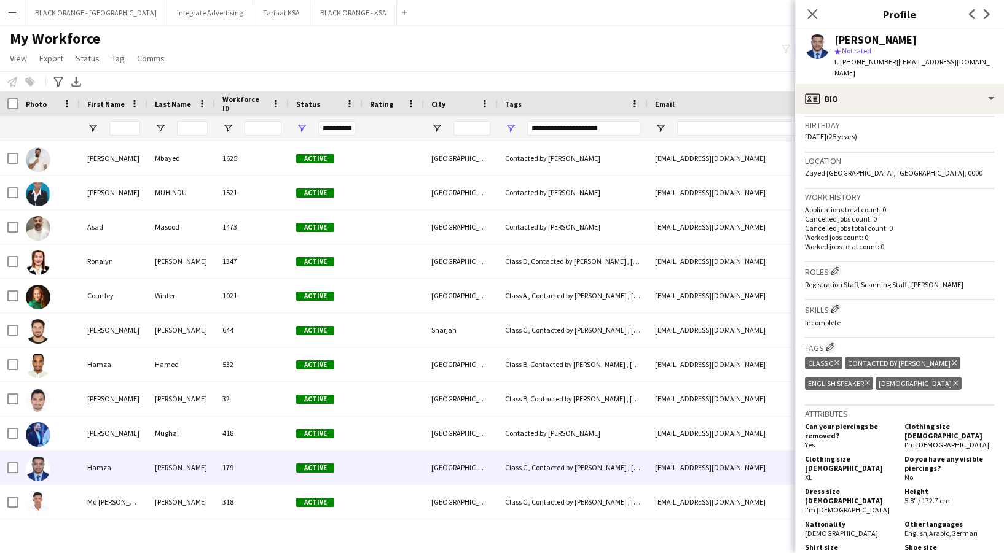
scroll to position [227, 0]
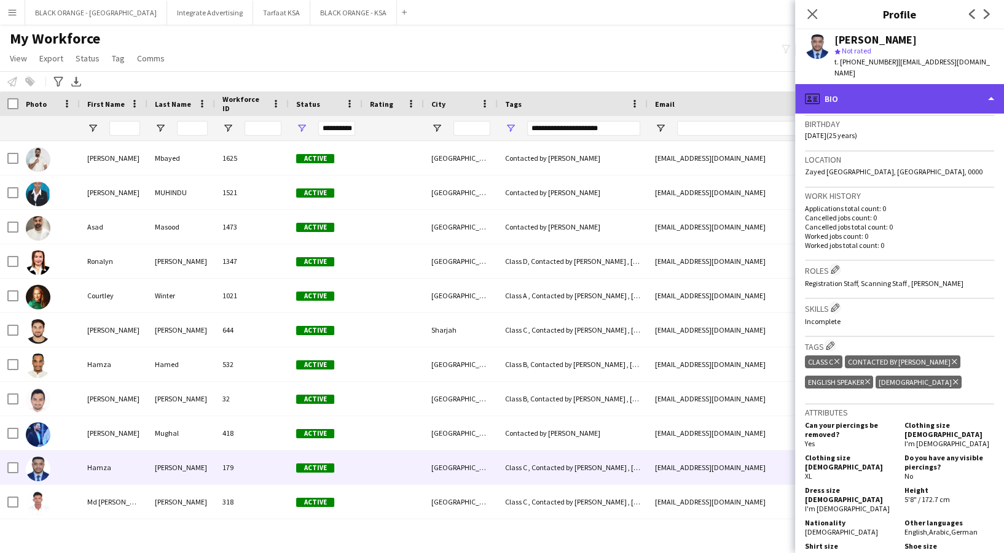
click at [906, 88] on div "profile Bio" at bounding box center [899, 98] width 209 height 29
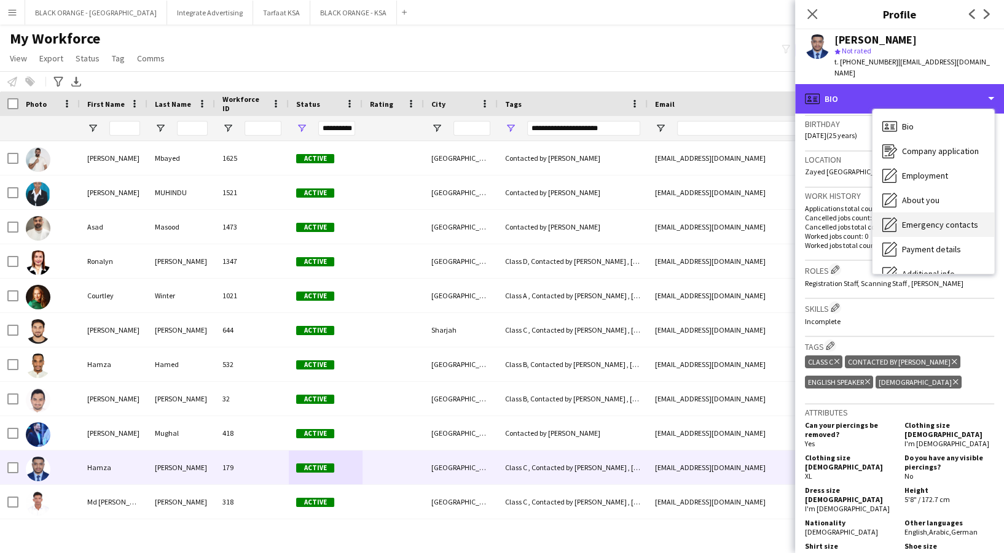
scroll to position [66, 0]
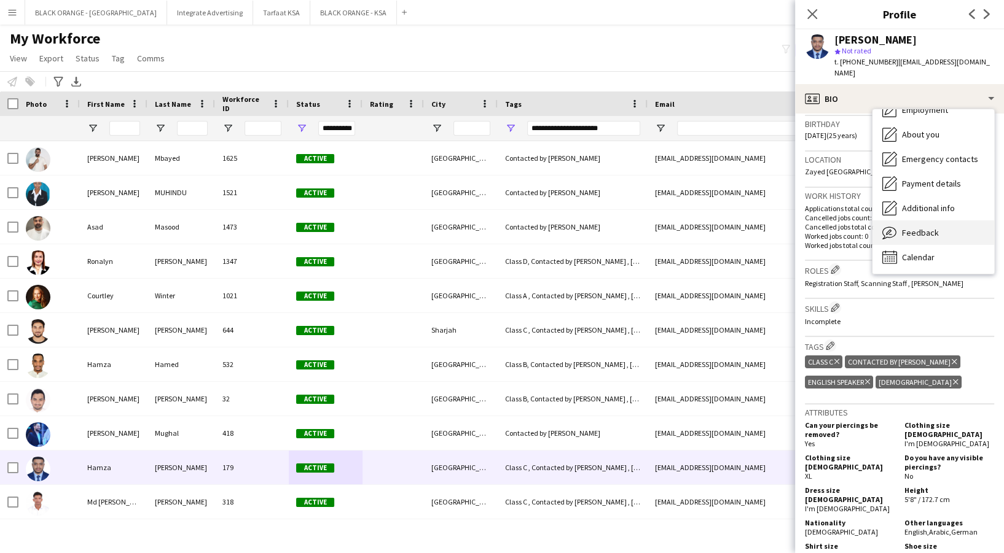
click at [939, 228] on div "Feedback Feedback" at bounding box center [933, 233] width 122 height 25
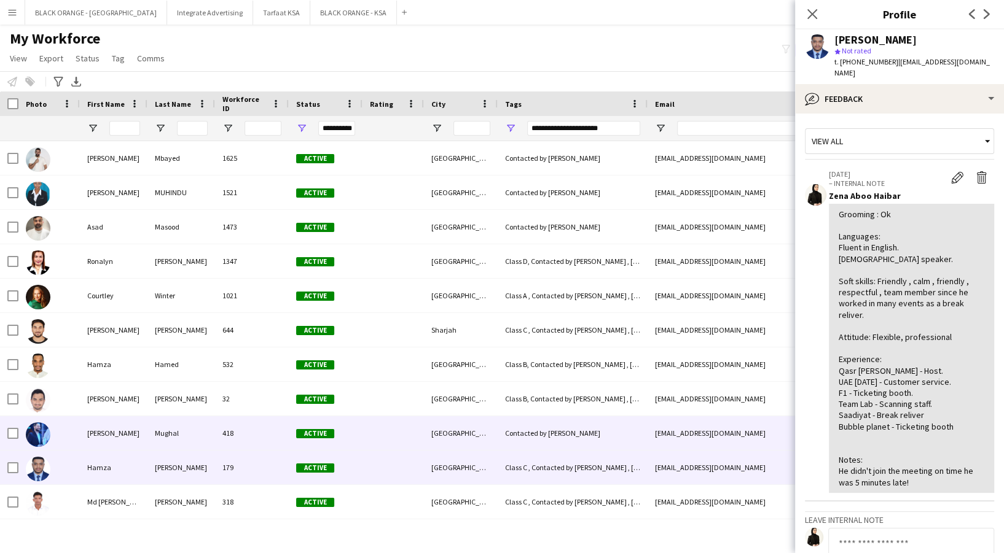
click at [365, 440] on div at bounding box center [392, 433] width 61 height 34
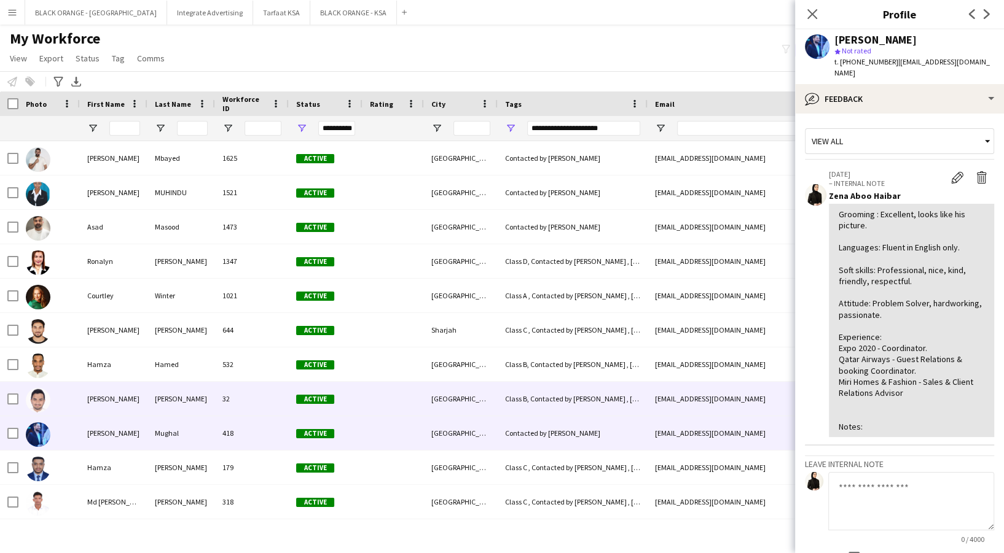
click at [389, 396] on div at bounding box center [392, 399] width 61 height 34
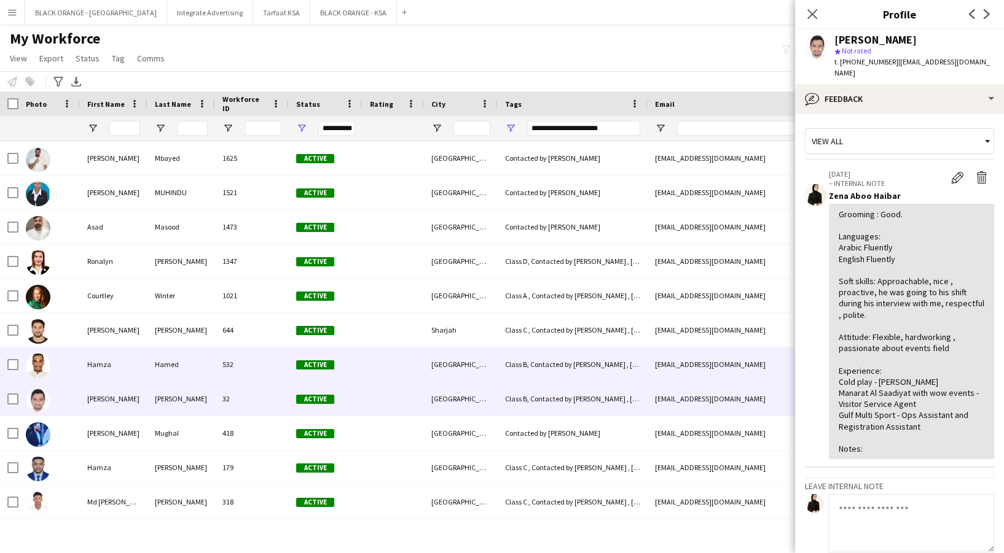
click at [372, 375] on div at bounding box center [392, 365] width 61 height 34
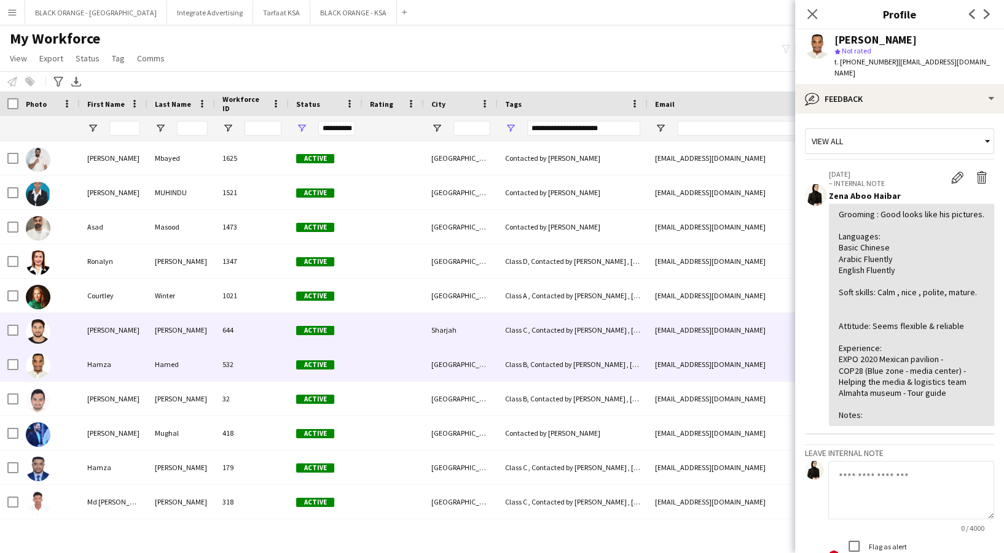
click at [369, 345] on div at bounding box center [392, 330] width 61 height 34
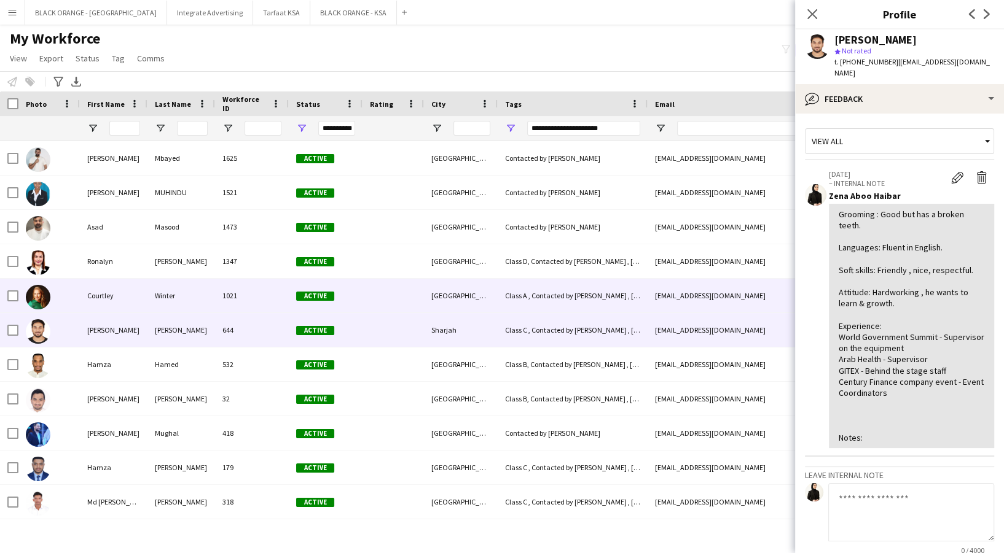
click at [361, 296] on div "Active" at bounding box center [326, 296] width 74 height 34
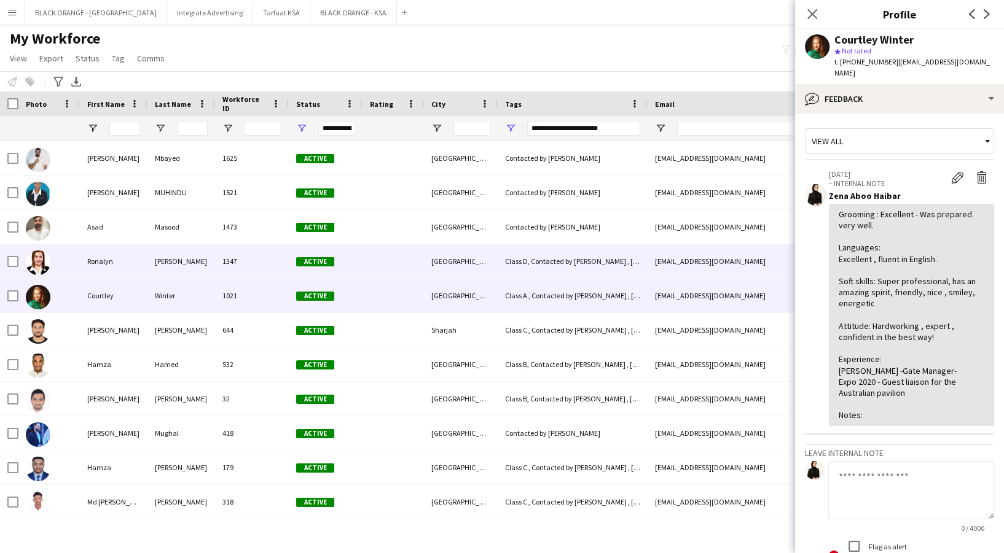
click at [372, 260] on div at bounding box center [392, 261] width 61 height 34
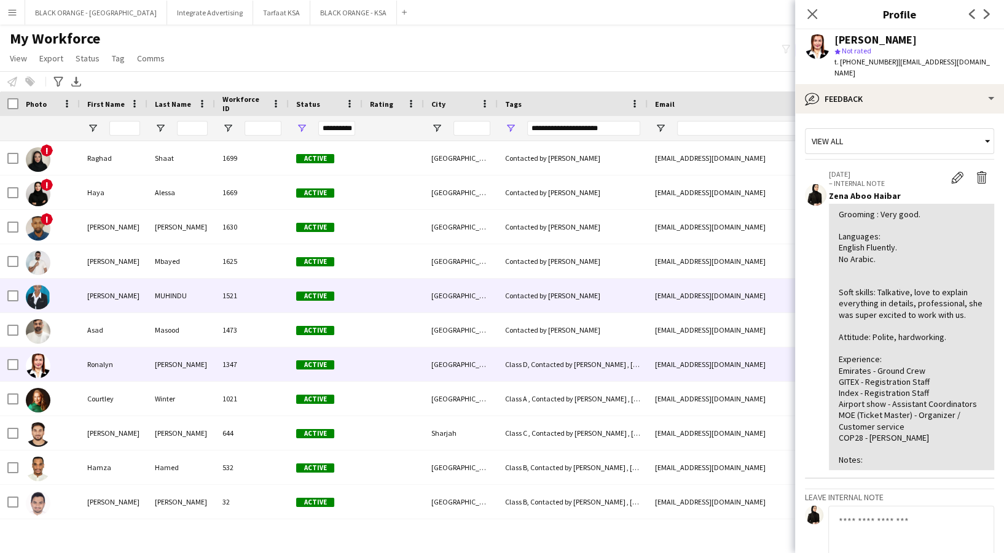
scroll to position [0, 0]
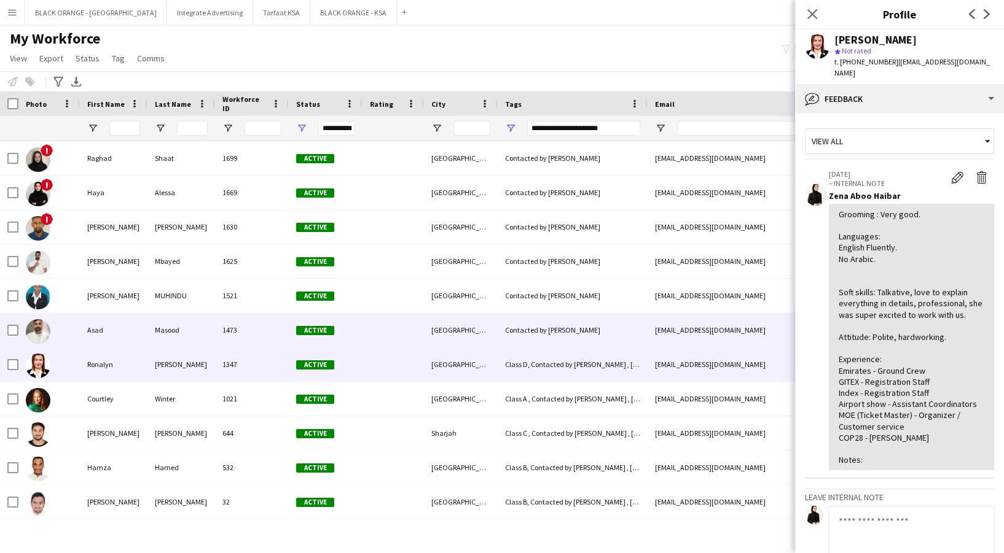
click at [336, 346] on div "Active" at bounding box center [326, 330] width 74 height 34
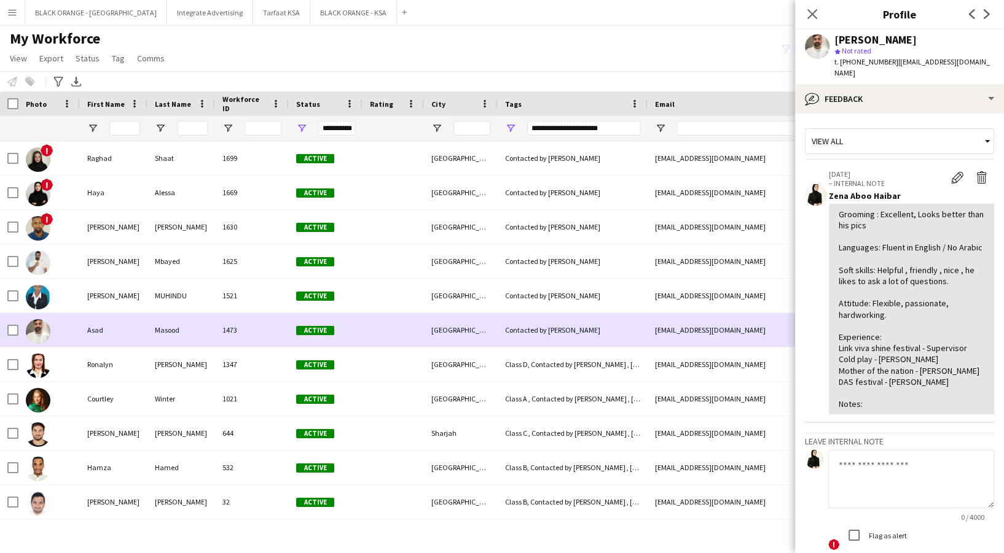
click at [337, 315] on div "Active" at bounding box center [326, 330] width 74 height 34
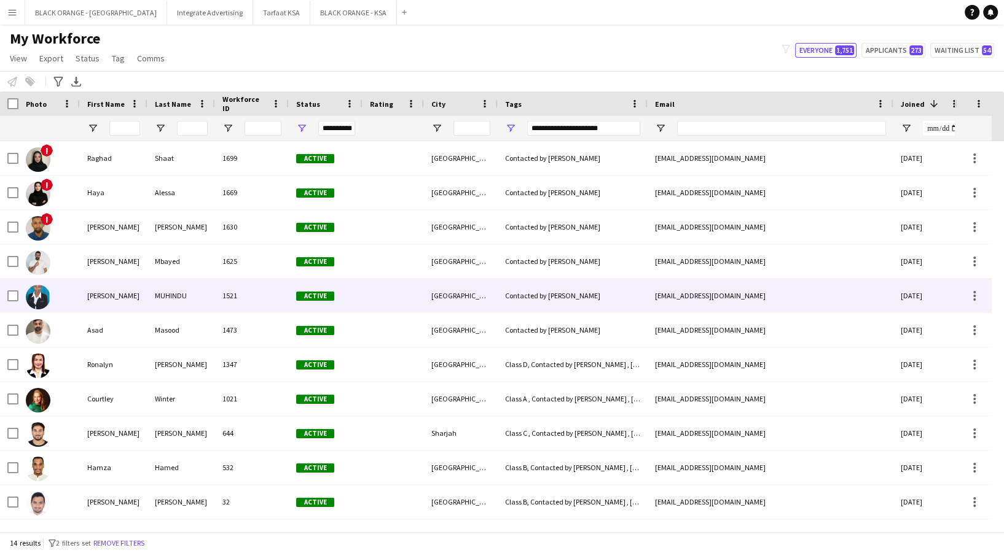
click at [324, 284] on div "Active" at bounding box center [326, 296] width 74 height 34
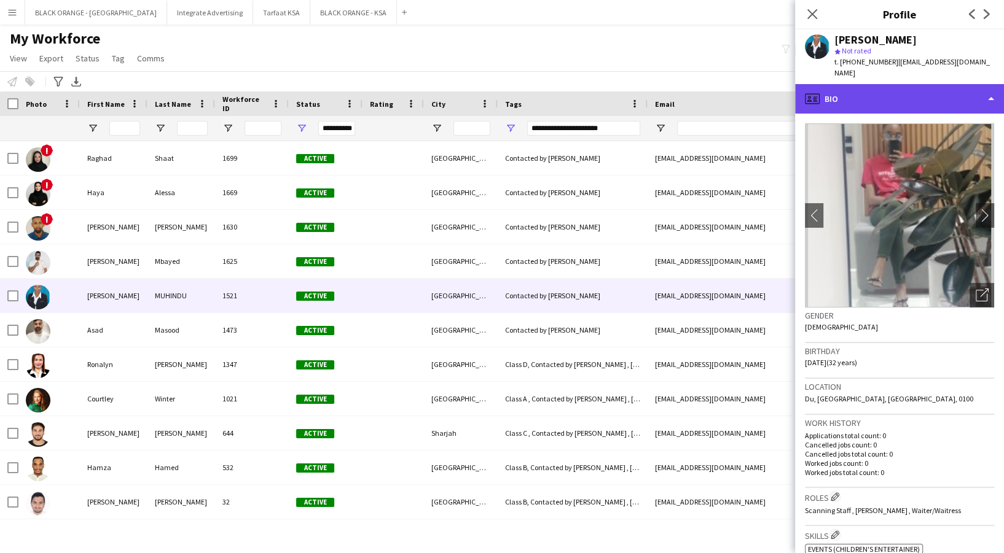
click at [881, 100] on div "profile Bio" at bounding box center [899, 98] width 209 height 29
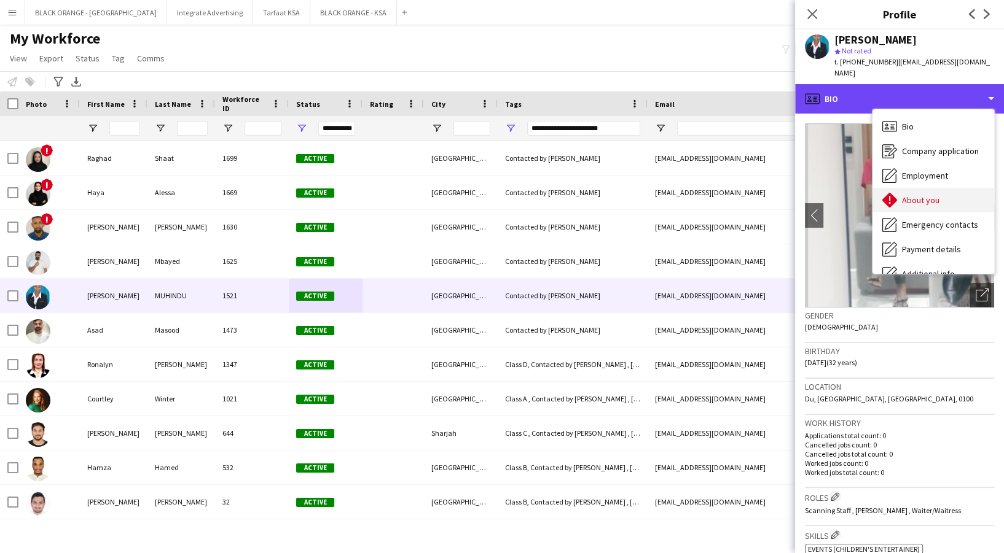
scroll to position [66, 0]
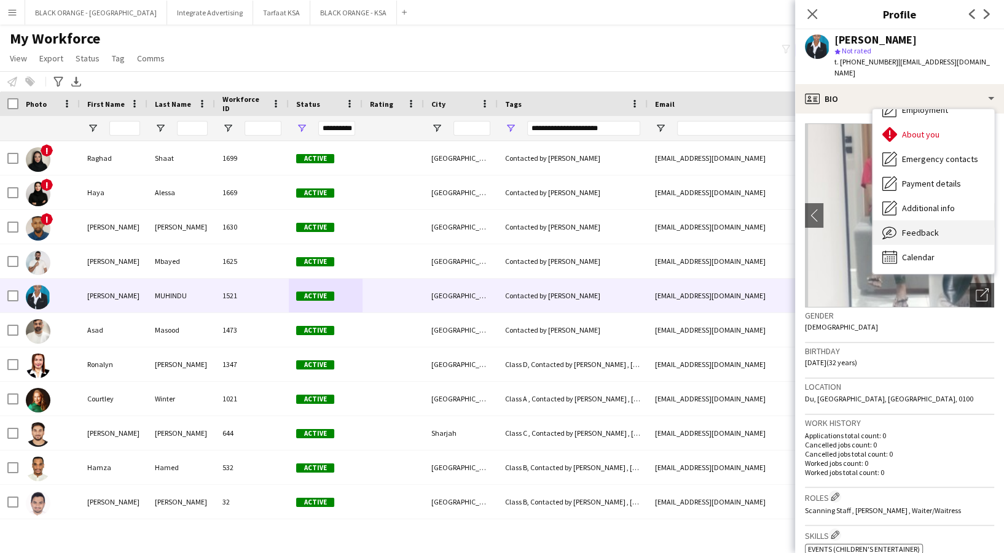
click at [896, 225] on icon "Feedback" at bounding box center [889, 232] width 15 height 15
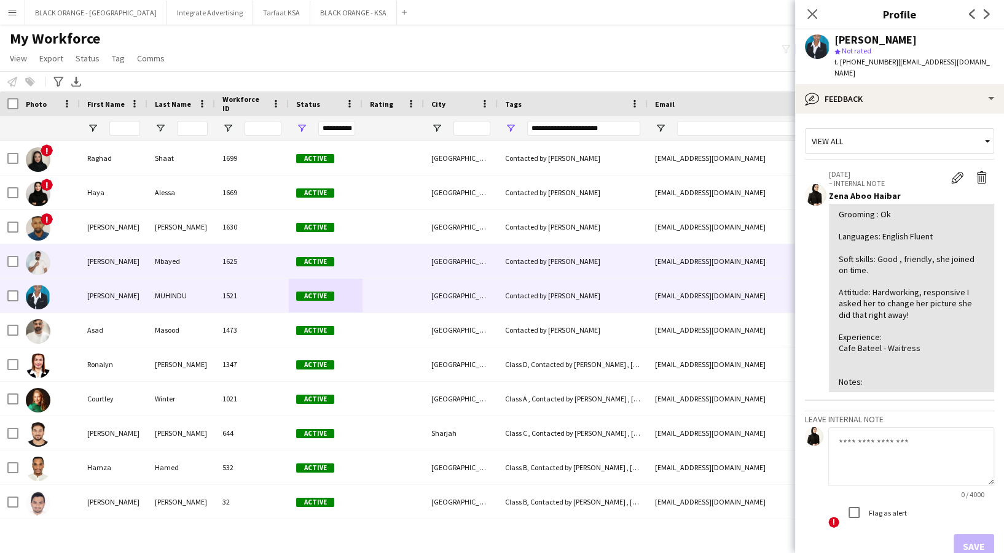
click at [413, 255] on div at bounding box center [392, 261] width 61 height 34
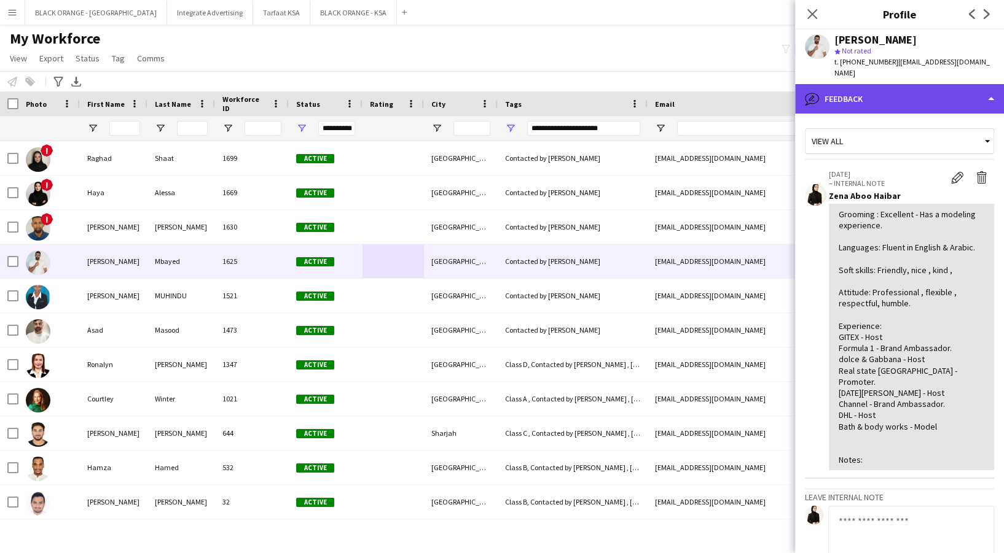
click at [840, 92] on div "bubble-pencil Feedback" at bounding box center [899, 98] width 209 height 29
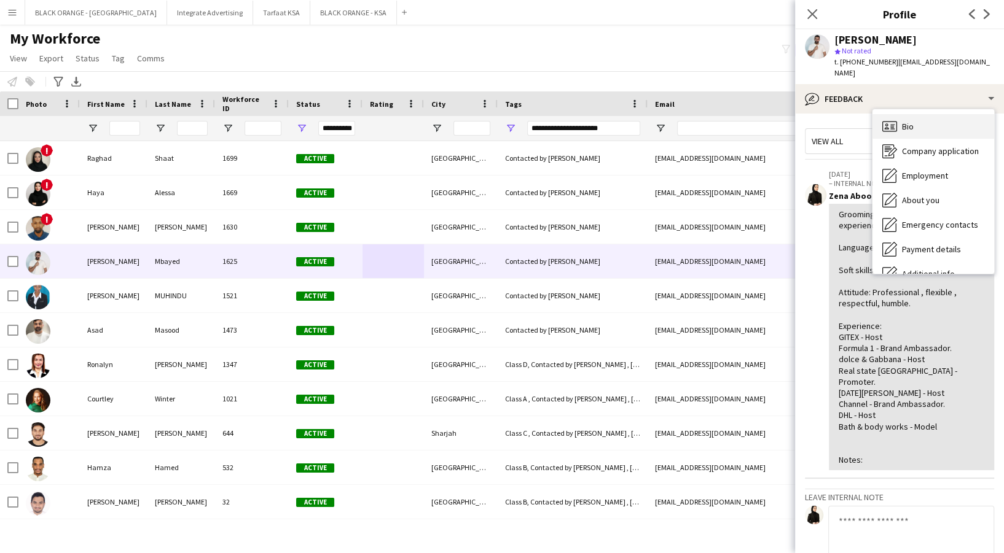
click at [911, 120] on div "Bio Bio" at bounding box center [933, 126] width 122 height 25
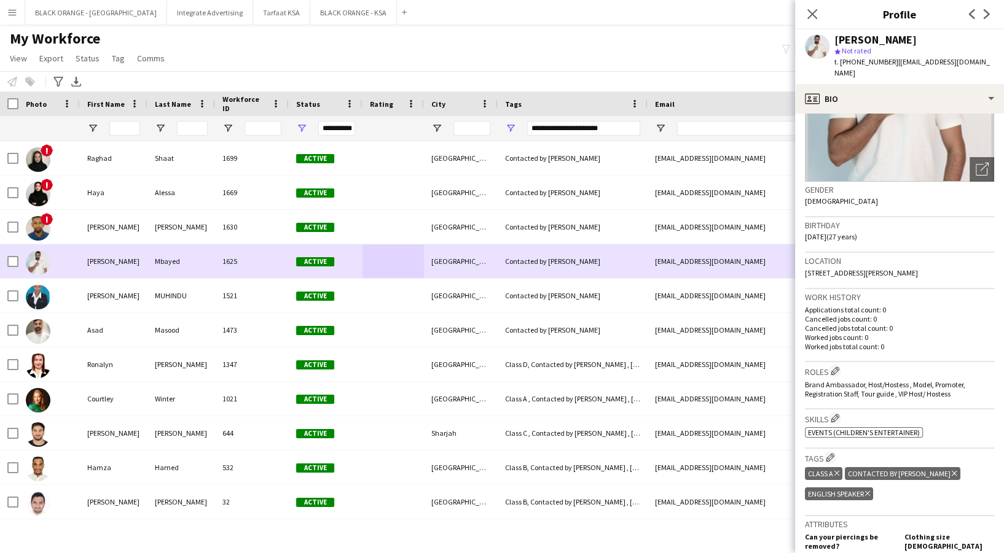
scroll to position [0, 0]
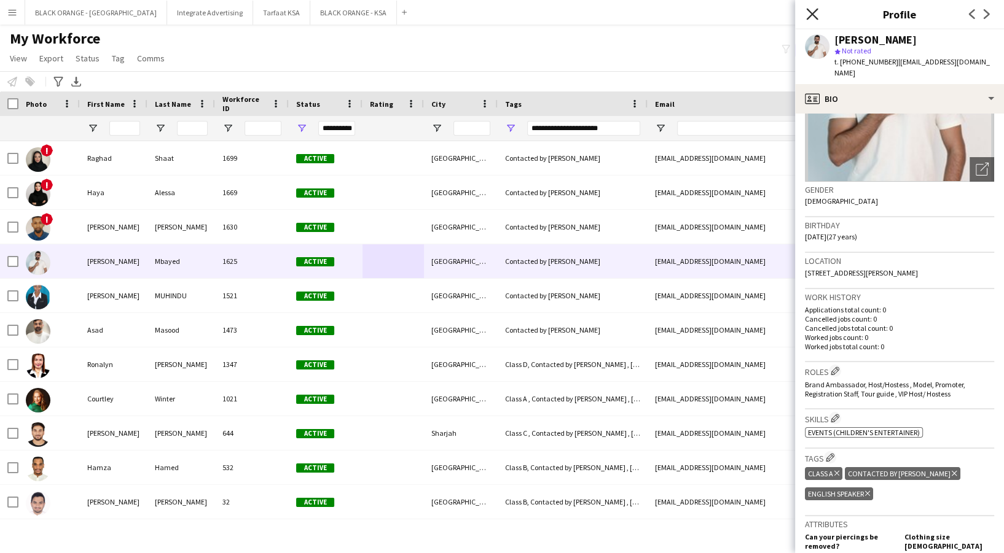
click at [808, 14] on icon "Close pop-in" at bounding box center [812, 14] width 12 height 12
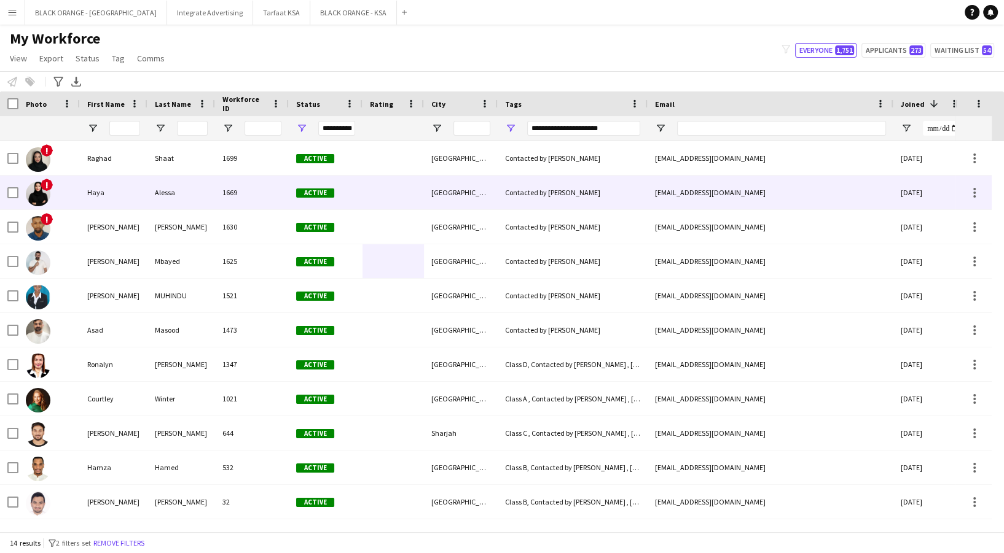
click at [260, 193] on div "1669" at bounding box center [252, 193] width 74 height 34
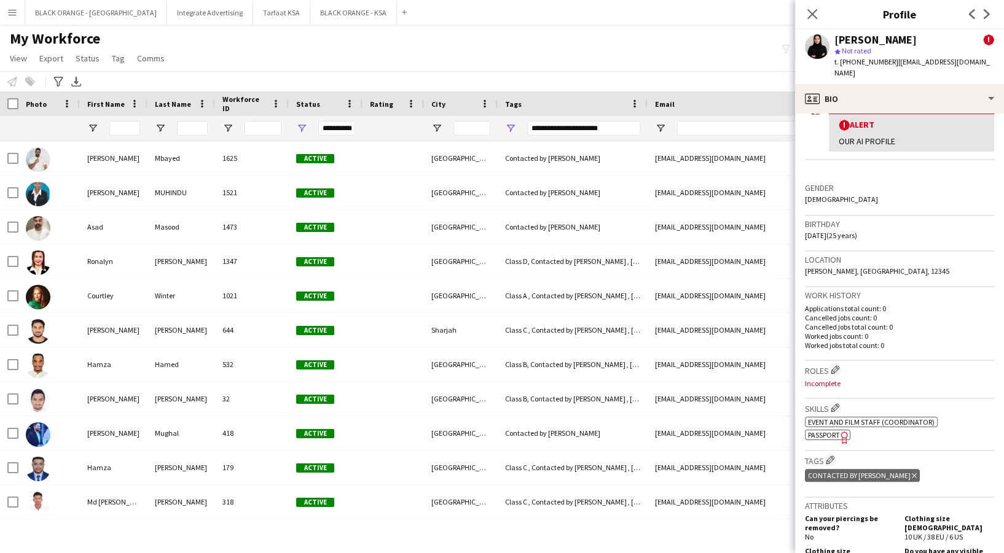
click at [912, 472] on icon "Delete tag" at bounding box center [914, 475] width 5 height 7
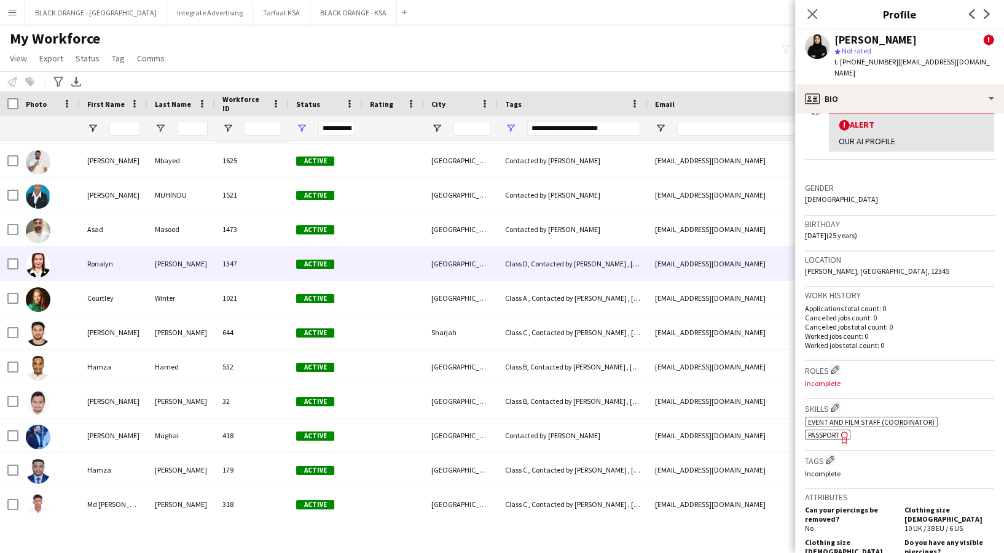
scroll to position [69, 0]
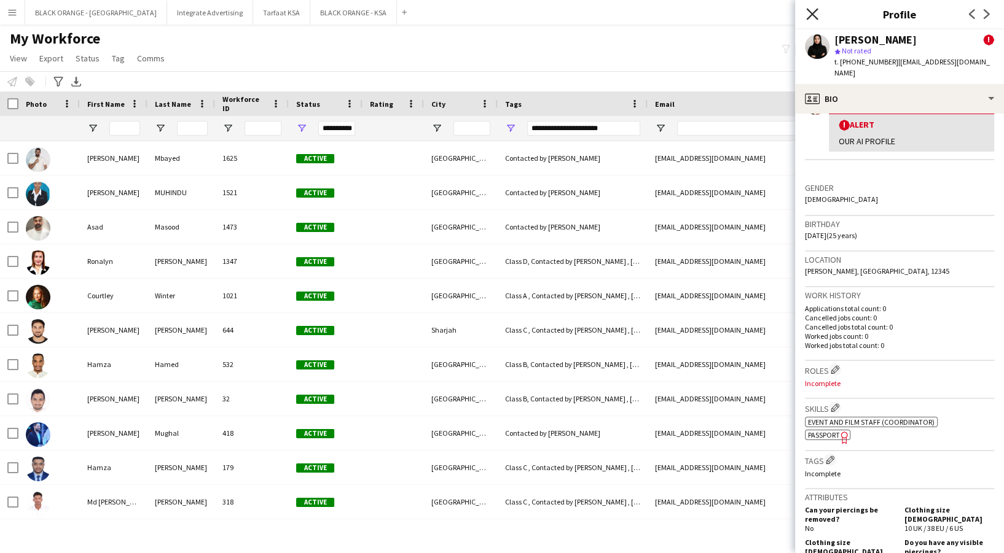
click at [814, 17] on icon at bounding box center [812, 14] width 12 height 12
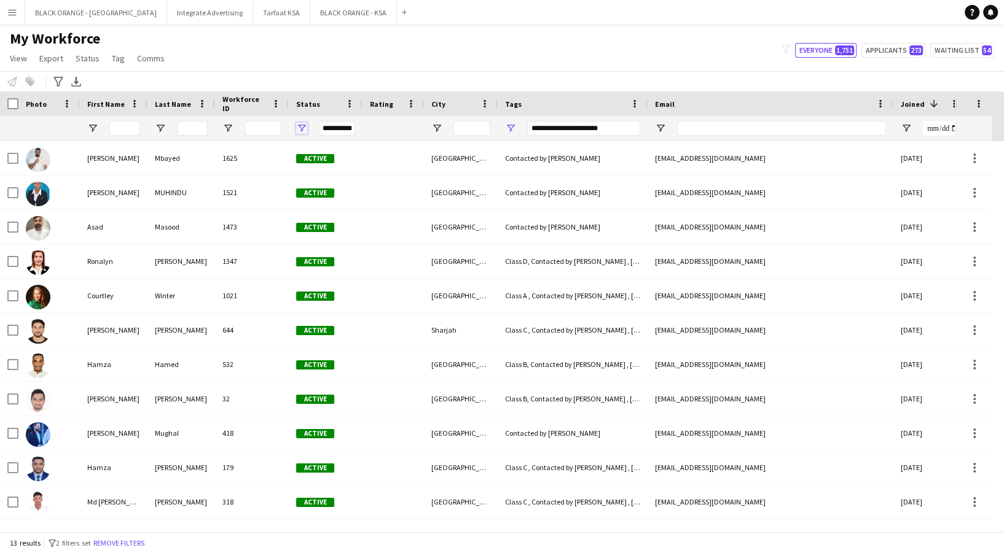
click at [300, 126] on span "Open Filter Menu" at bounding box center [301, 128] width 11 height 11
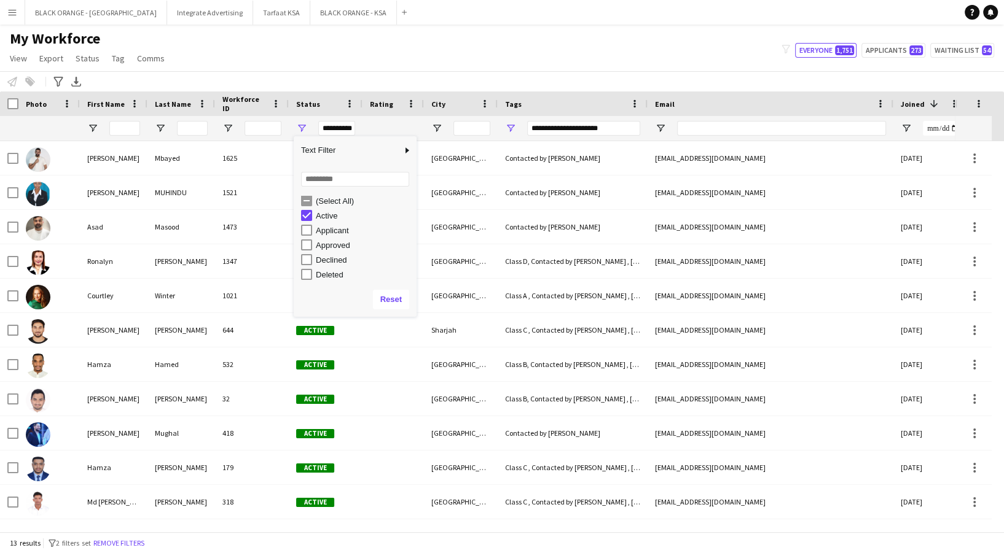
scroll to position [3, 0]
type input "***"
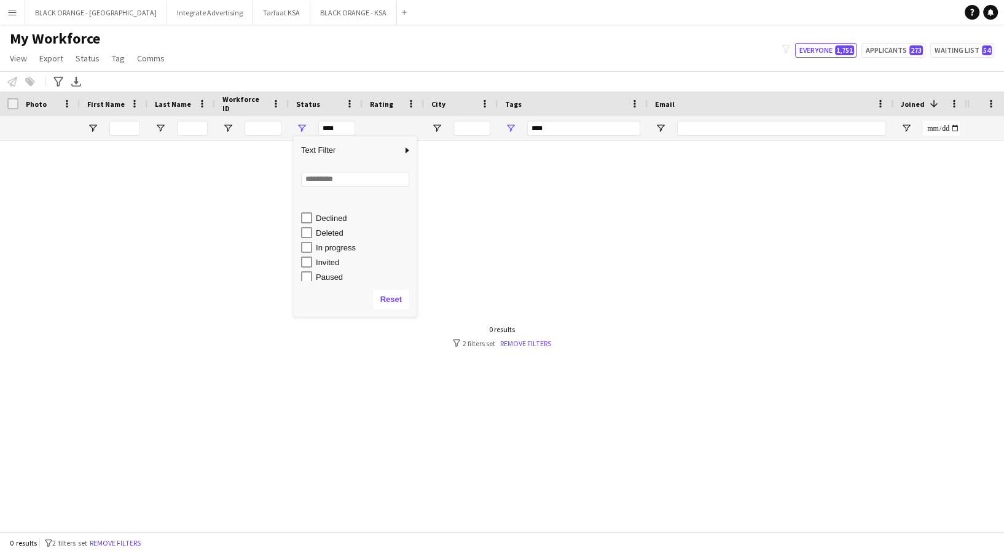
scroll to position [77, 0]
type input "**********"
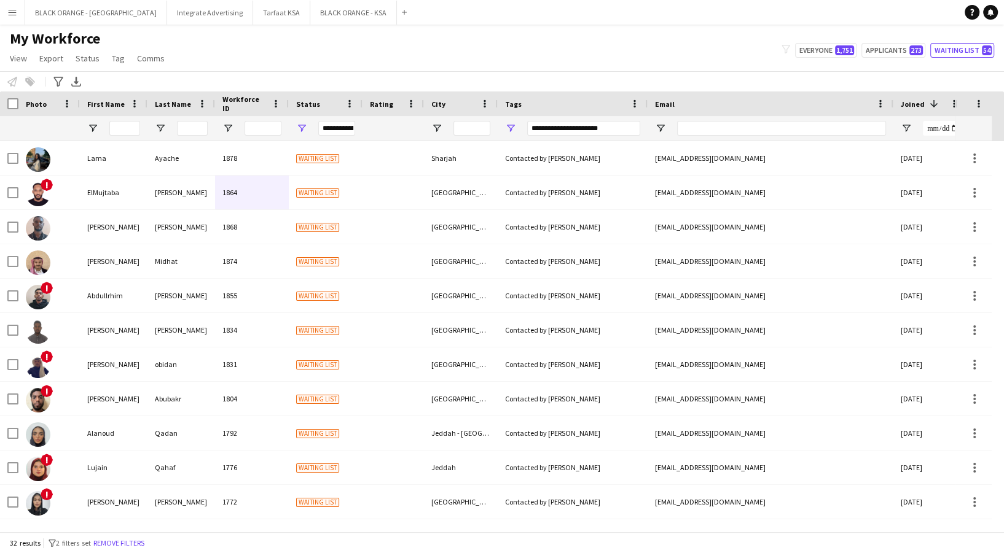
click at [422, 61] on div "My Workforce View Views Default view New view Update view Delete view Edit name…" at bounding box center [502, 50] width 1004 height 42
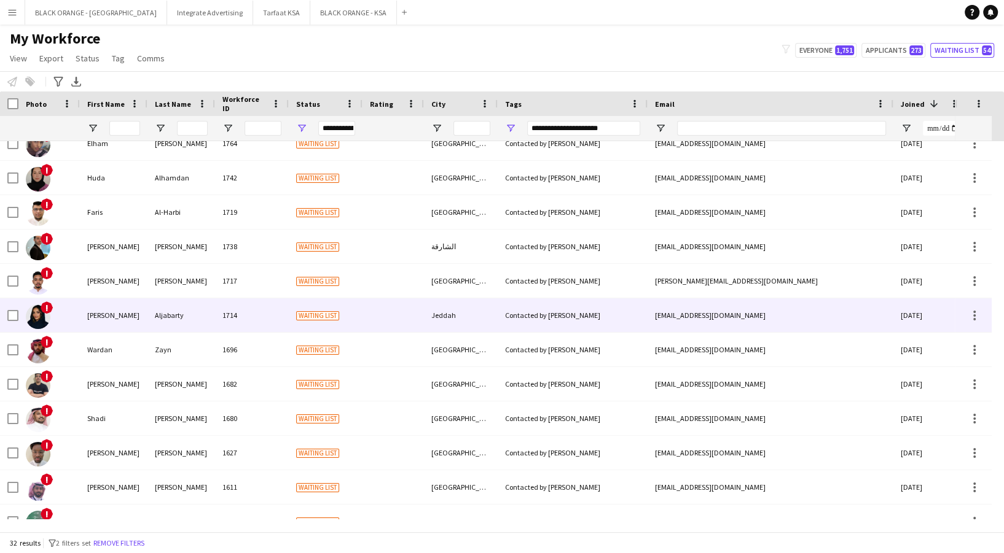
scroll to position [408, 0]
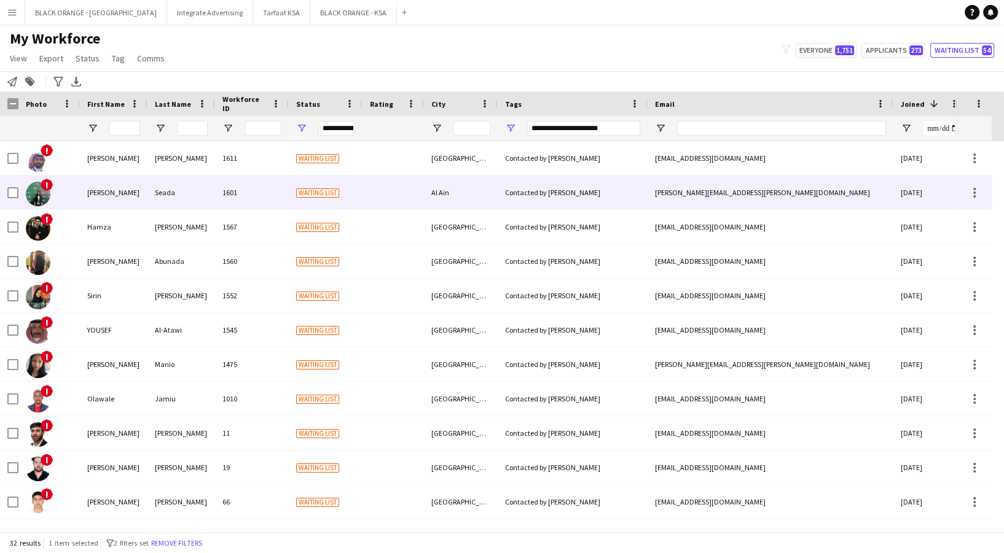
click at [13, 199] on div at bounding box center [12, 193] width 11 height 34
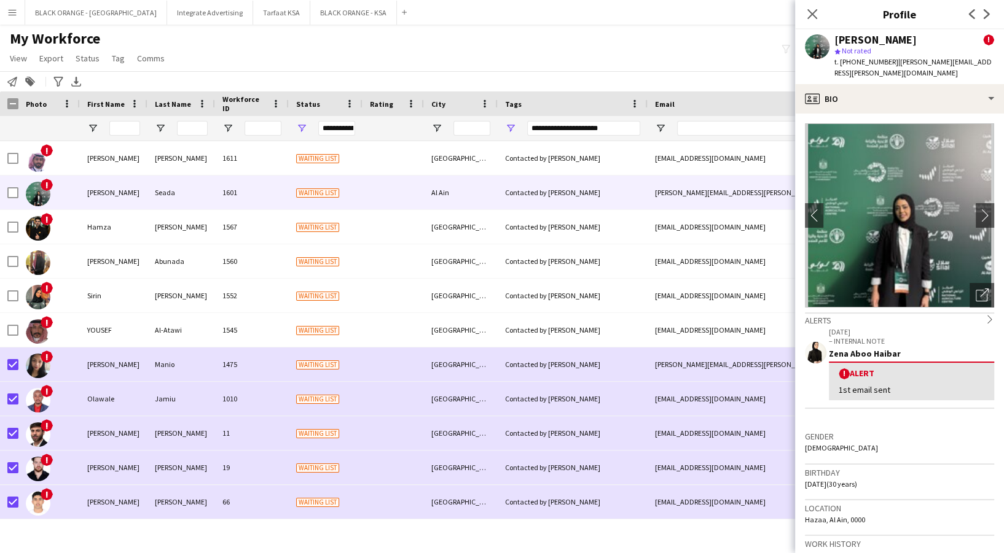
click at [326, 52] on div "My Workforce View Views Default view New view Update view Delete view Edit name…" at bounding box center [502, 50] width 1004 height 42
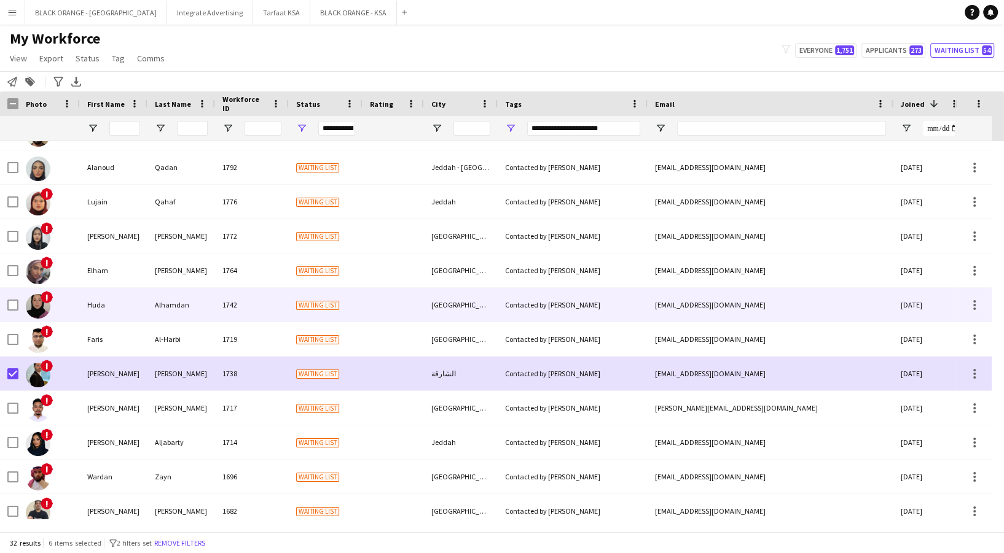
scroll to position [242, 0]
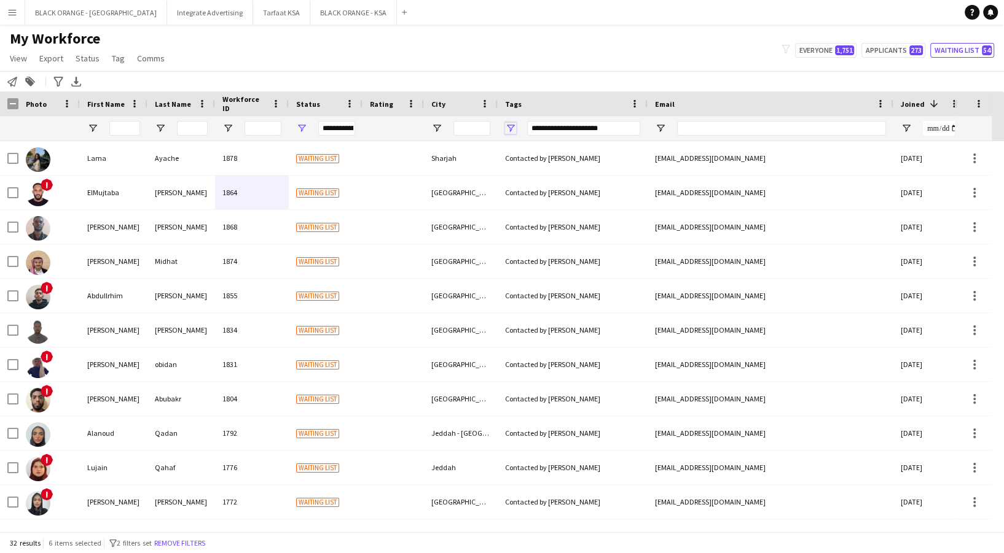
click at [512, 131] on span "Open Filter Menu" at bounding box center [510, 128] width 11 height 11
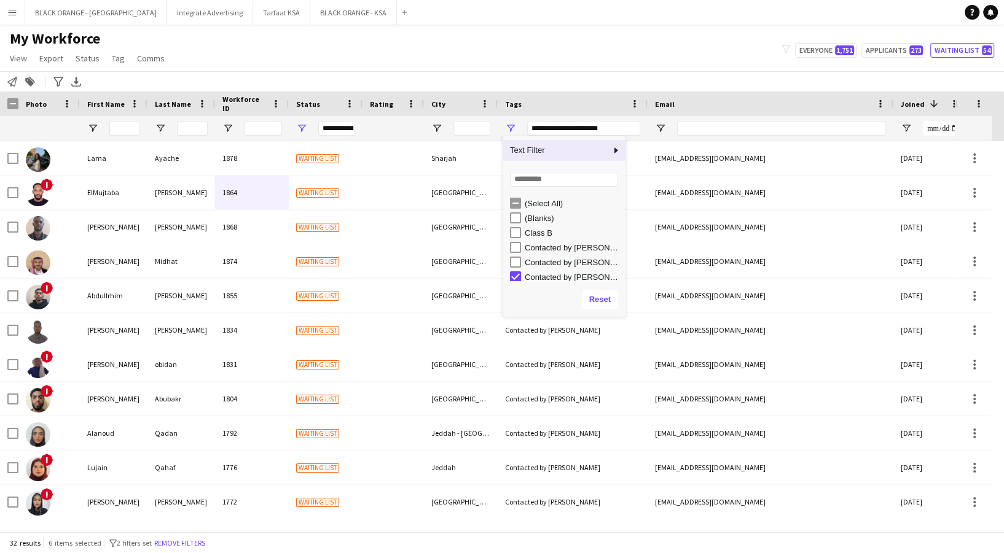
type input "***"
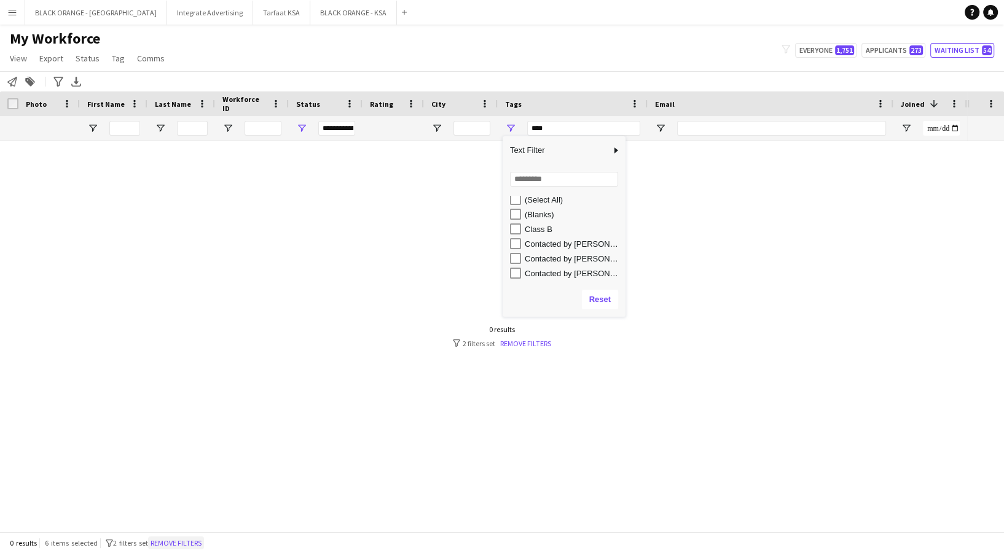
click at [175, 549] on button "Remove filters" at bounding box center [176, 544] width 56 height 14
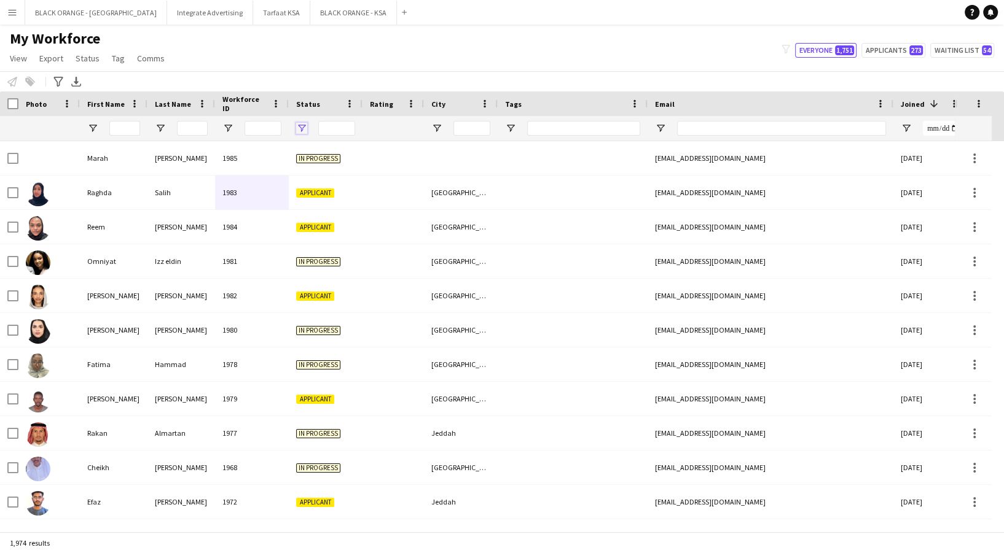
click at [300, 127] on span "Open Filter Menu" at bounding box center [301, 128] width 11 height 11
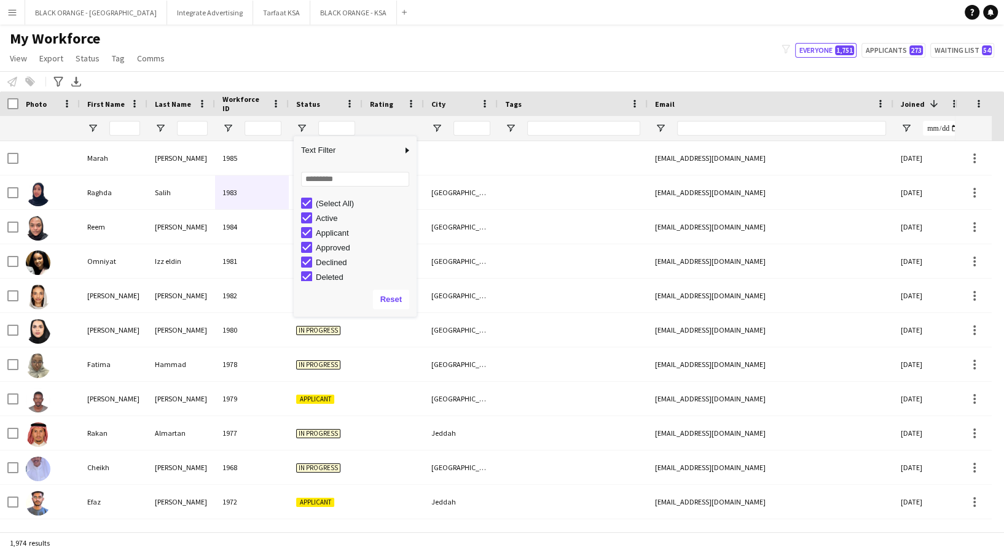
click at [323, 197] on div "(Select All)" at bounding box center [358, 203] width 115 height 15
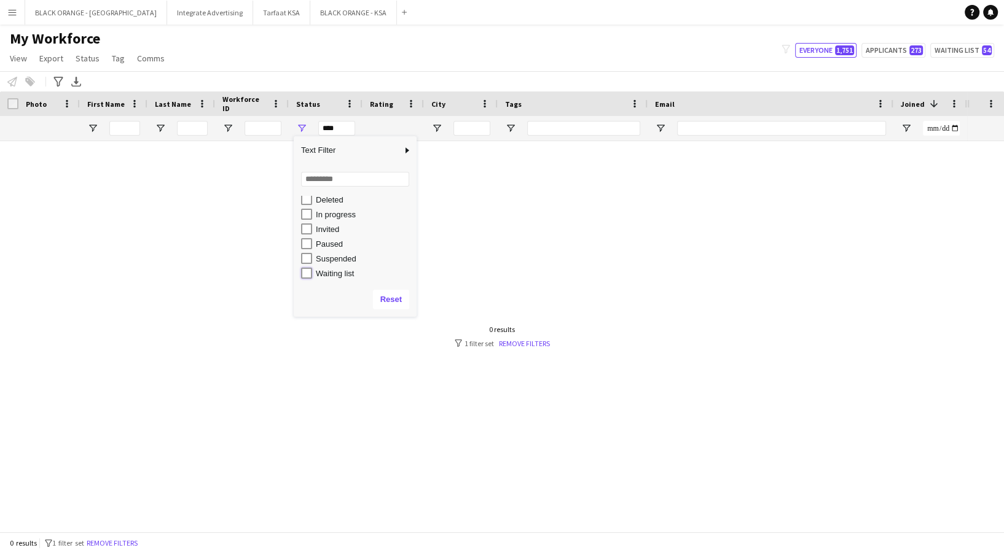
type input "**********"
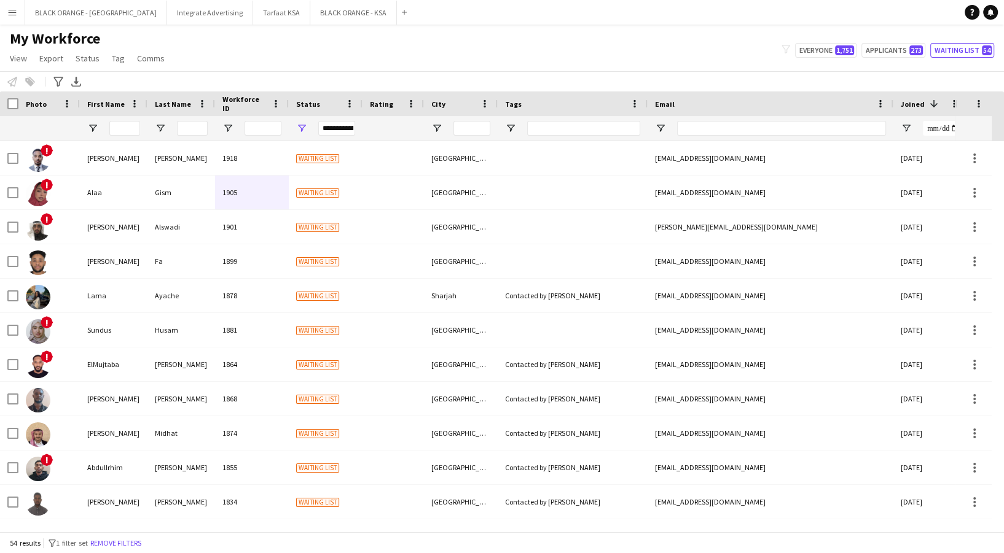
click at [564, 39] on div "My Workforce View Views Default view New view Update view Delete view Edit name…" at bounding box center [502, 50] width 1004 height 42
